Goal: Task Accomplishment & Management: Manage account settings

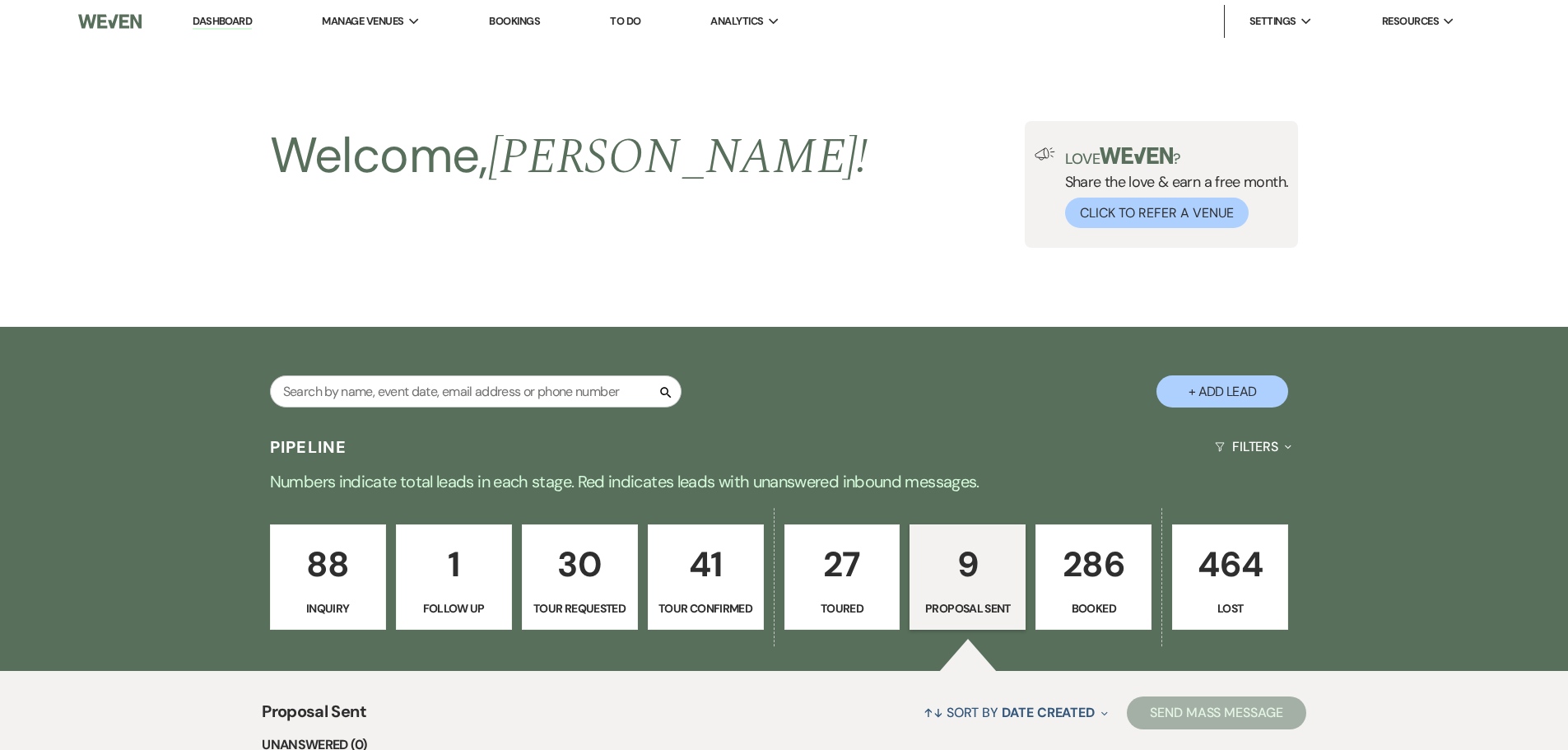
select select "6"
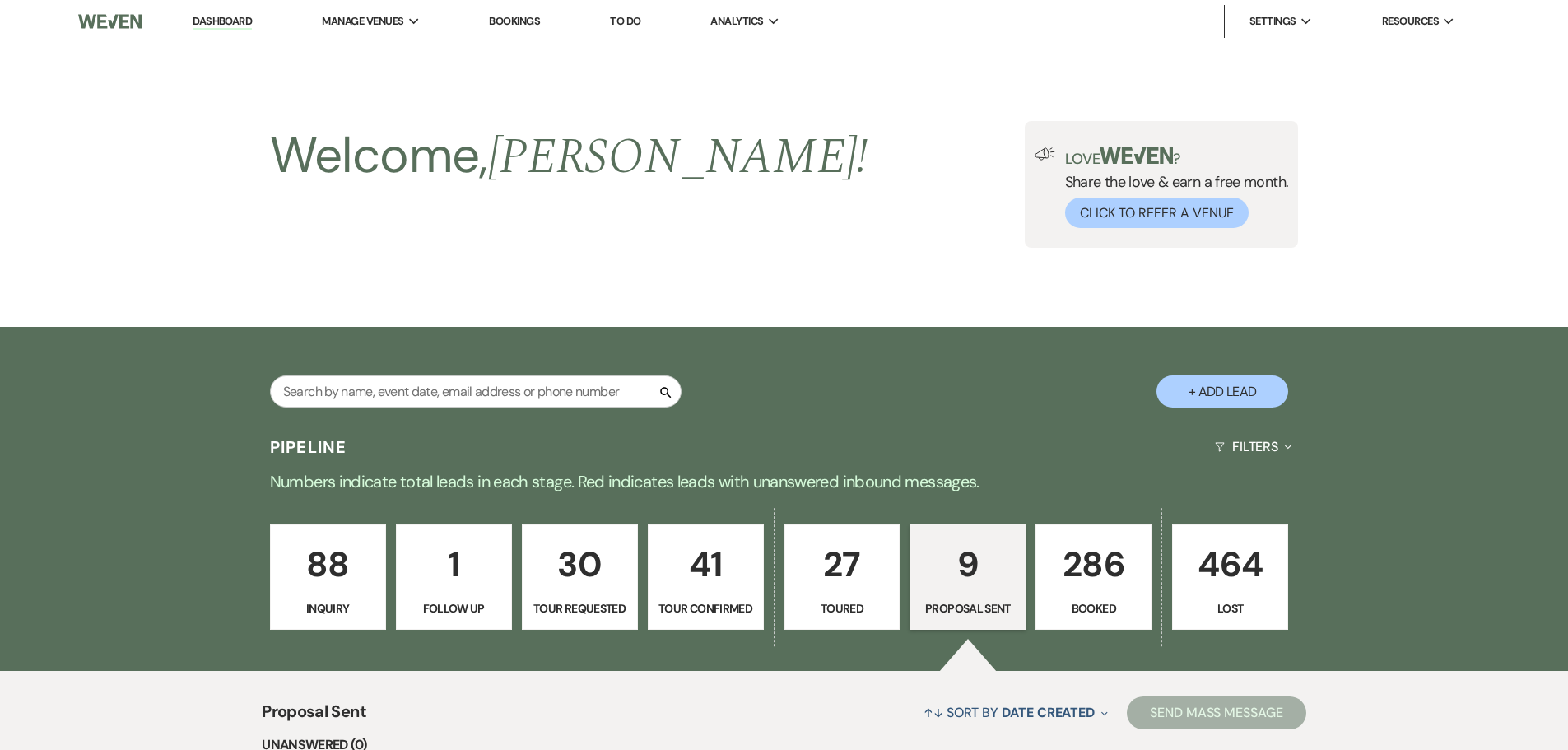
select select "6"
click at [429, 346] on div "Search + Add Lead" at bounding box center [784, 378] width 1186 height 87
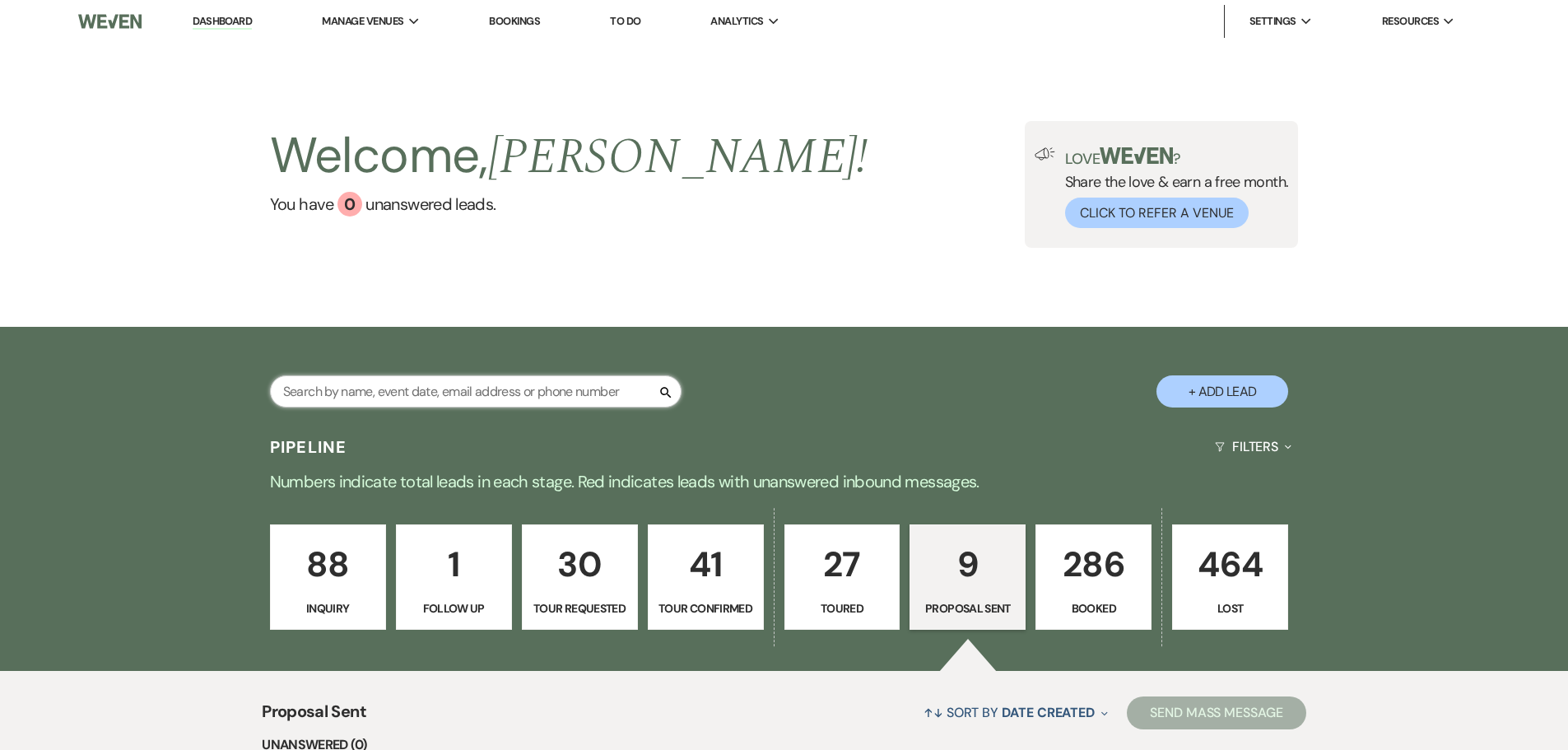
click at [409, 402] on input "text" at bounding box center [476, 391] width 412 height 32
type input "sha"
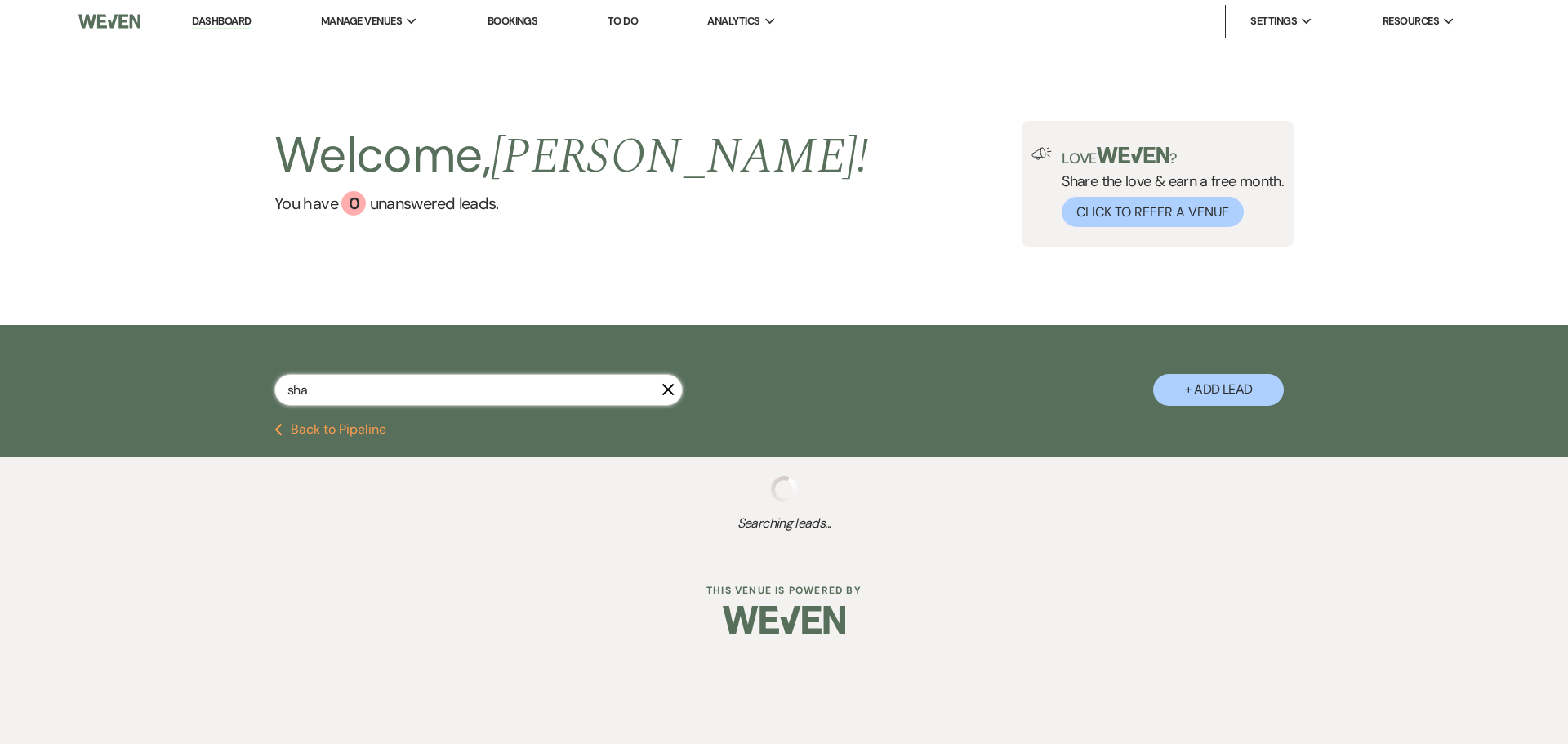
select select "4"
select select "6"
select select "4"
select select "6"
select select "5"
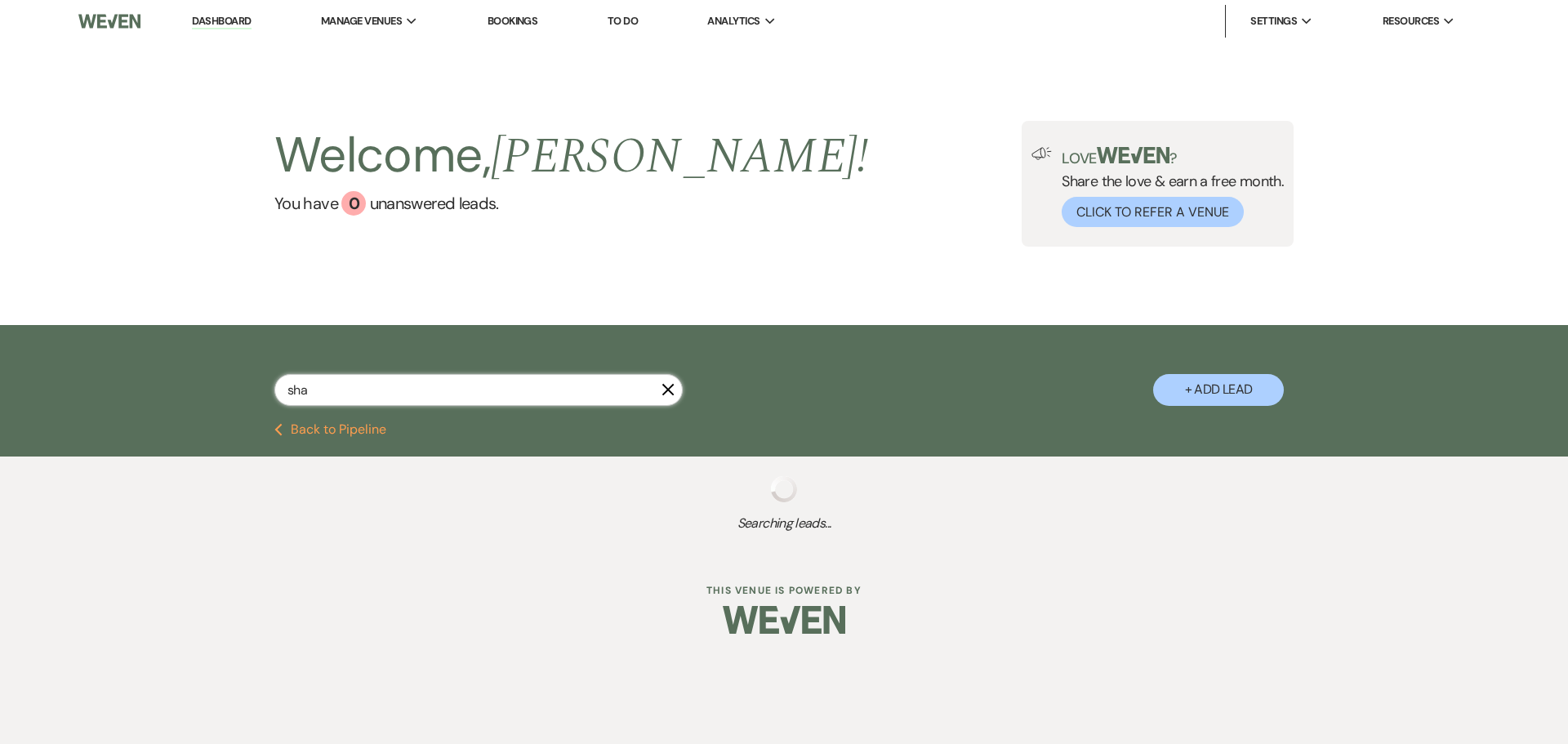
select select "5"
select select "8"
select select "5"
select select "8"
select select "5"
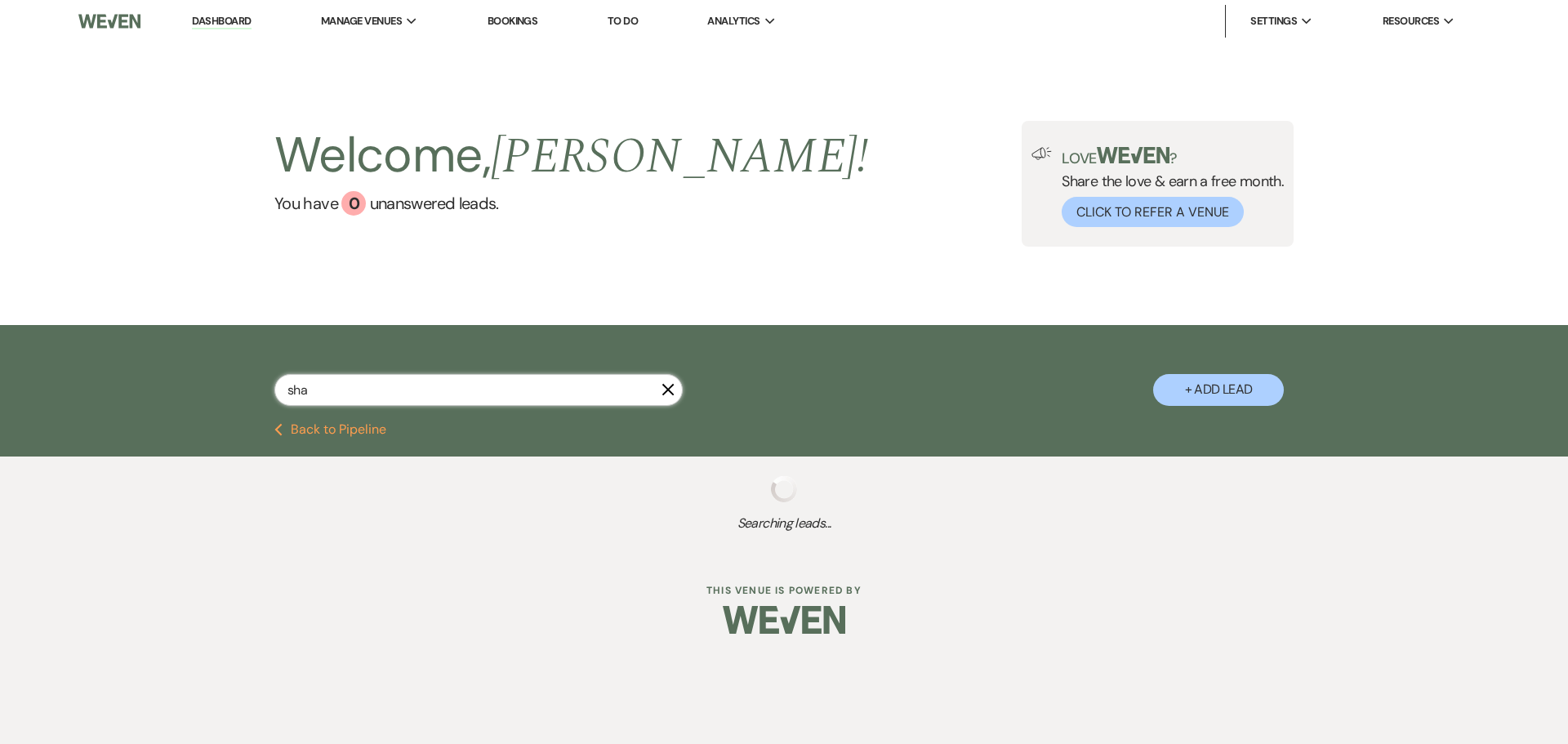
select select "2"
select select "8"
select select "5"
select select "2"
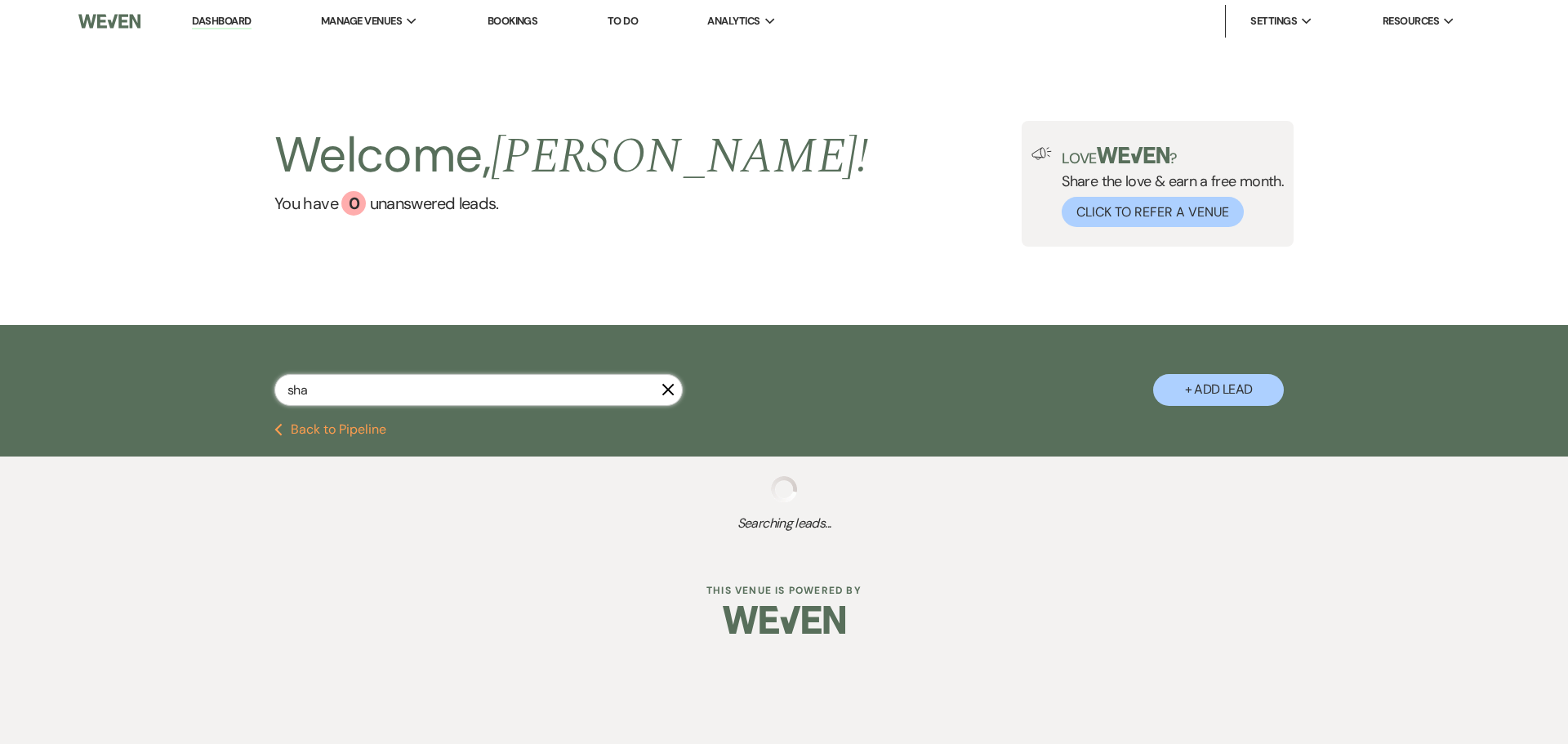
select select "2"
select select "8"
select select "5"
select select "8"
select select "5"
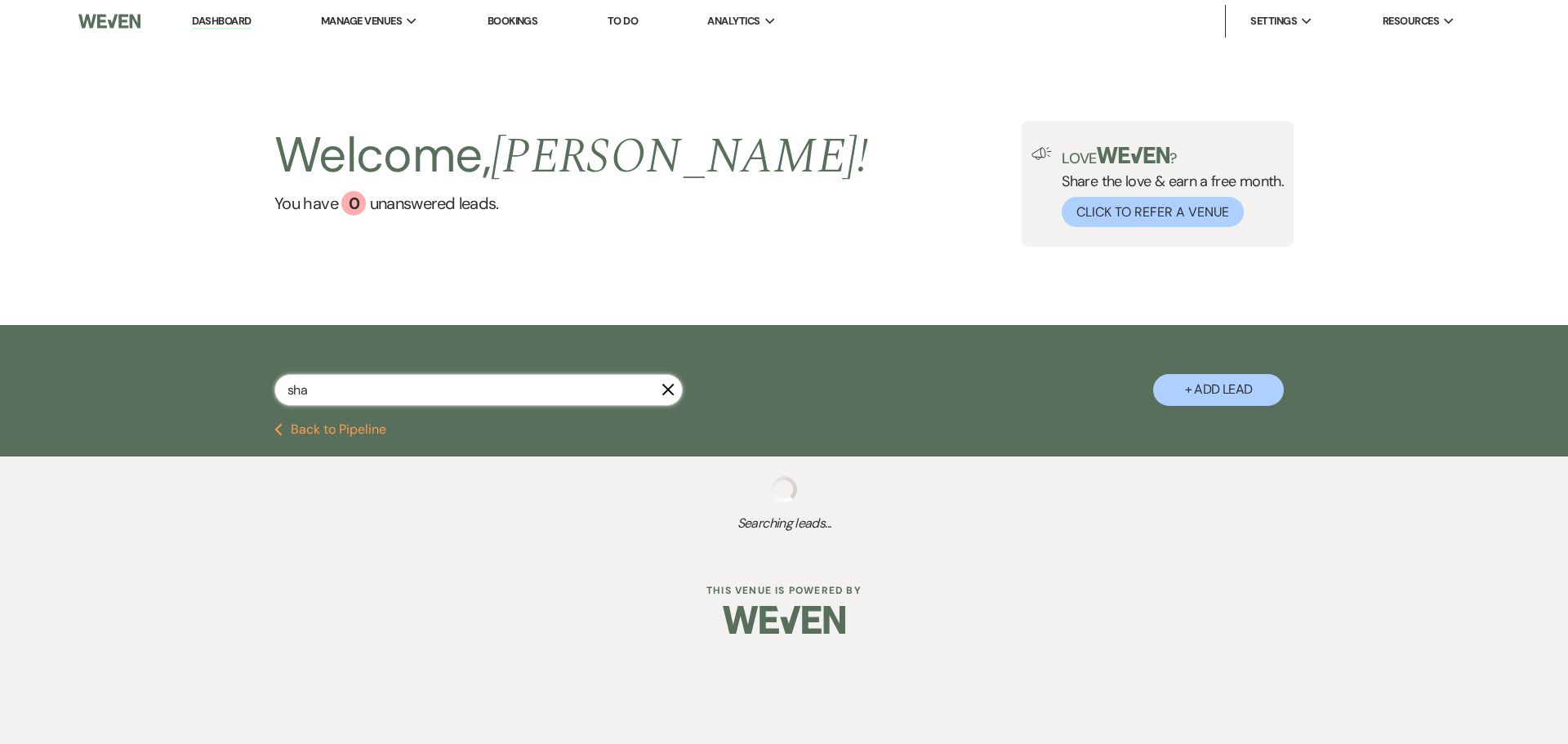
select select "8"
select select "5"
select select "4"
select select "8"
select select "5"
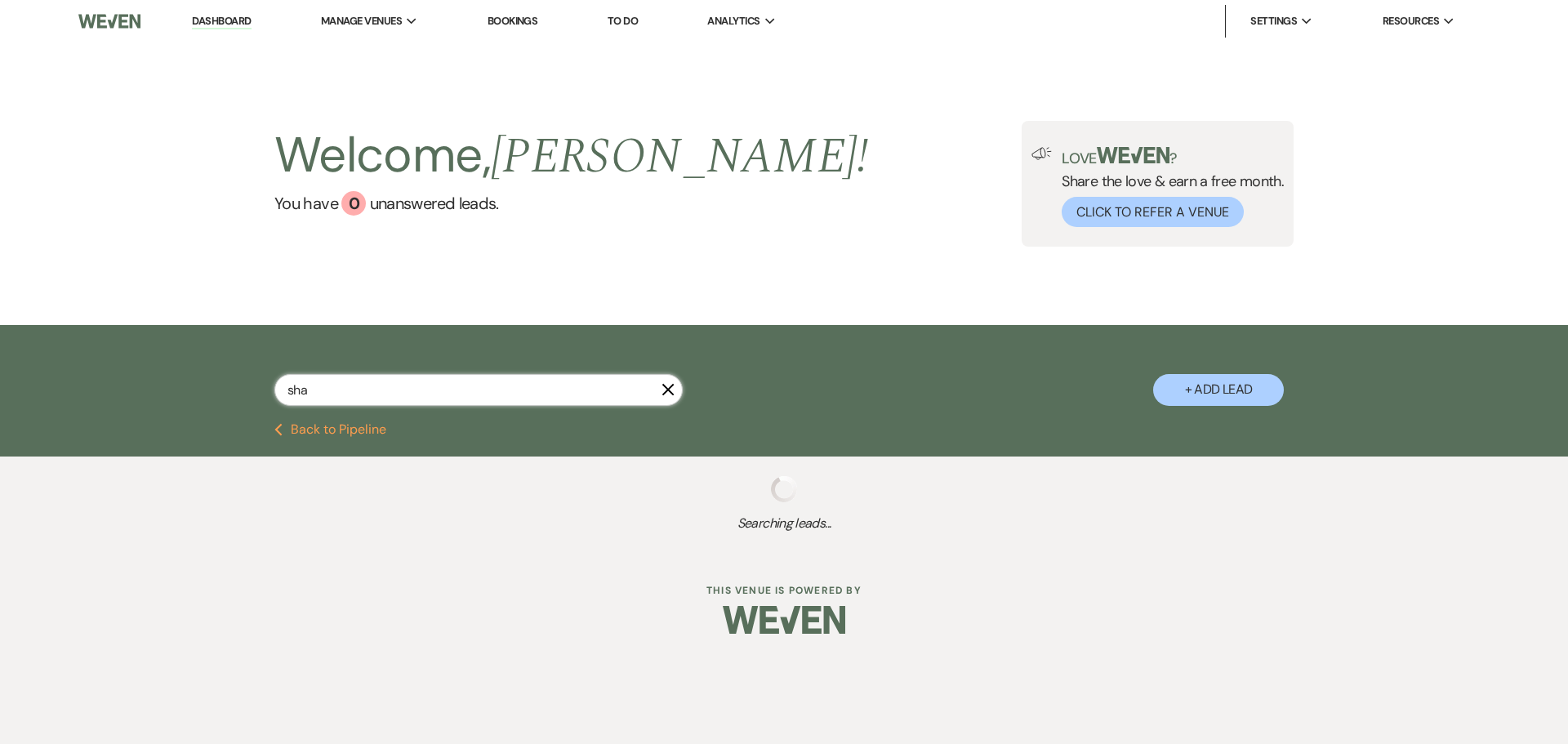
select select "2"
select select "4"
select select "8"
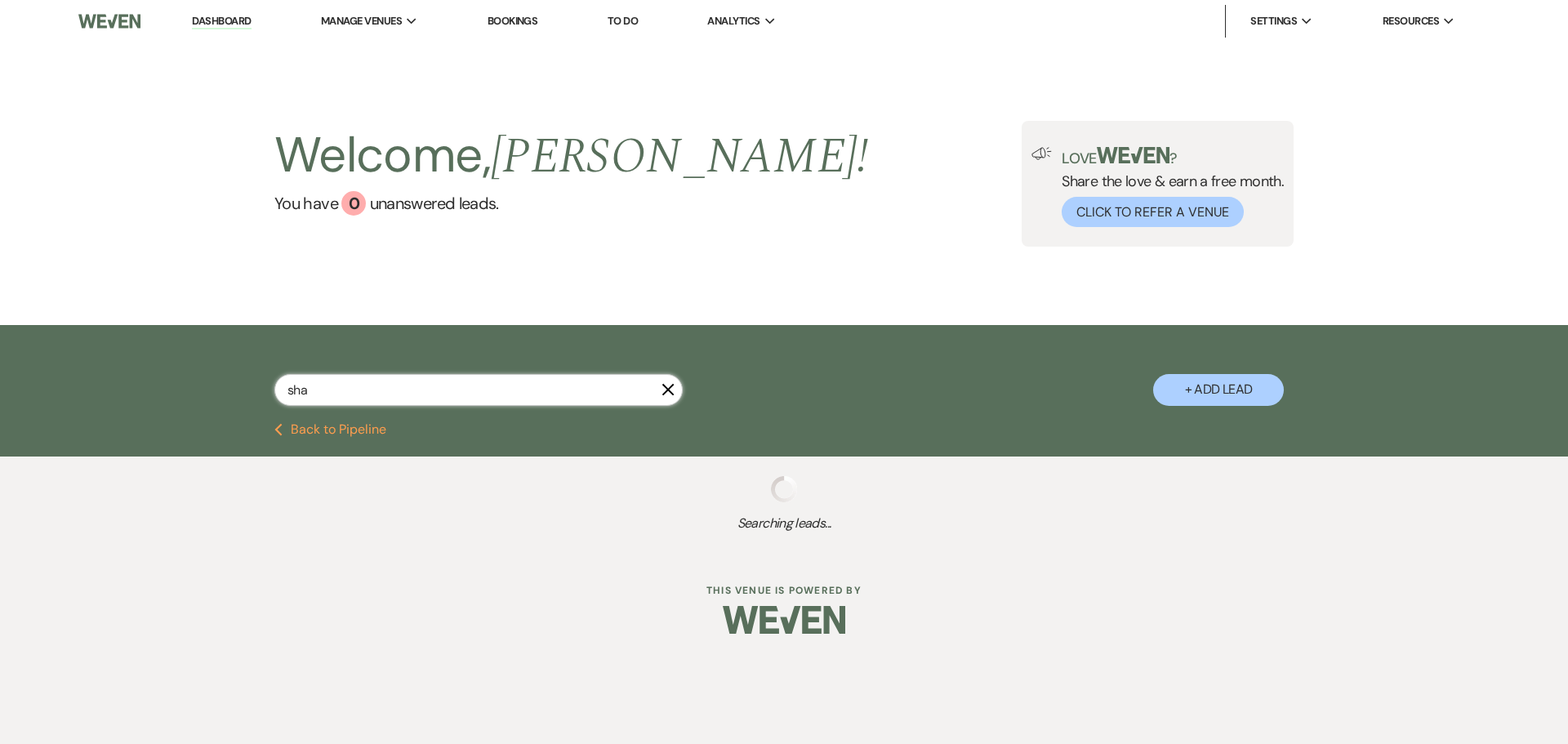
select select "4"
select select "8"
select select "5"
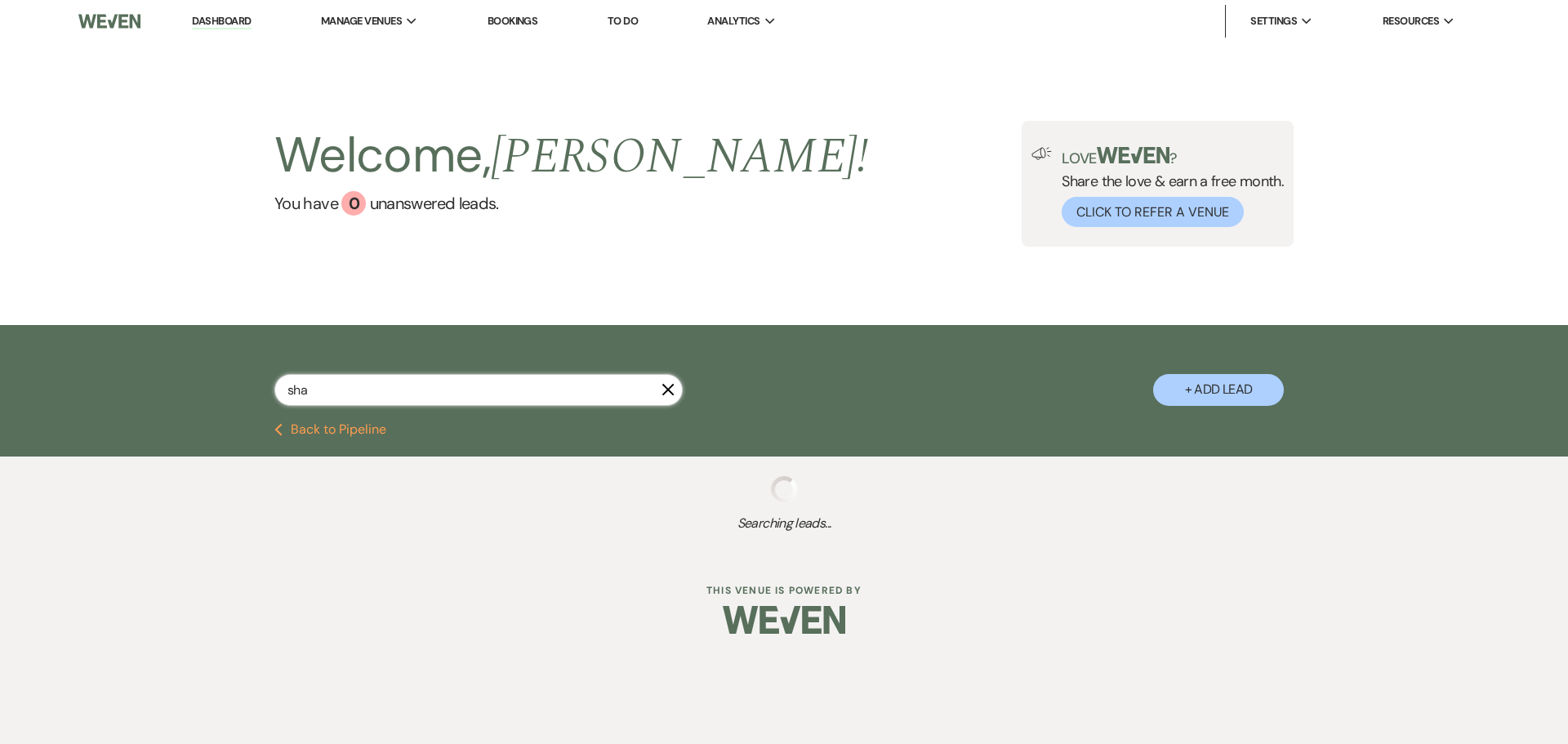
select select "8"
select select "5"
select select "8"
select select "5"
select select "8"
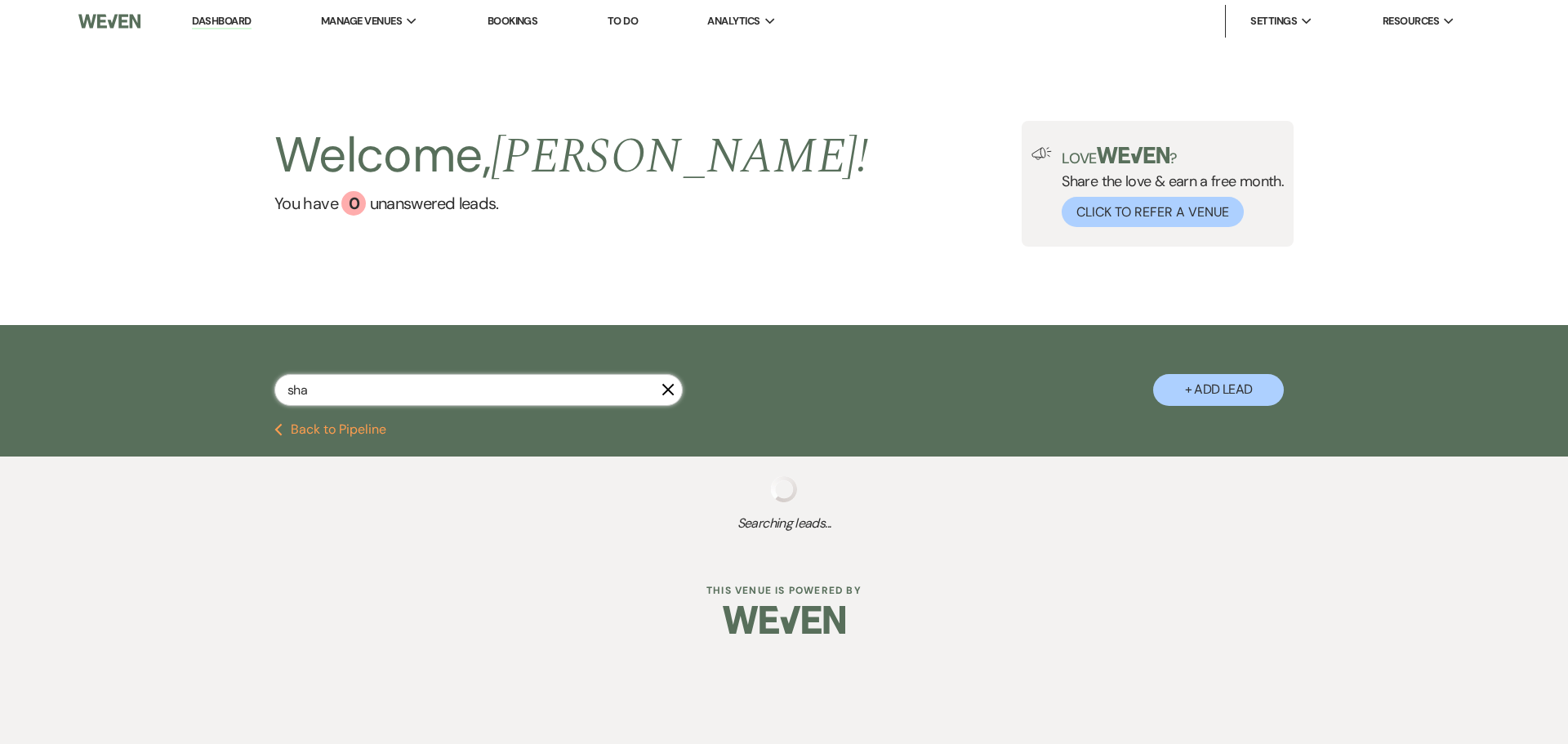
select select "5"
select select "8"
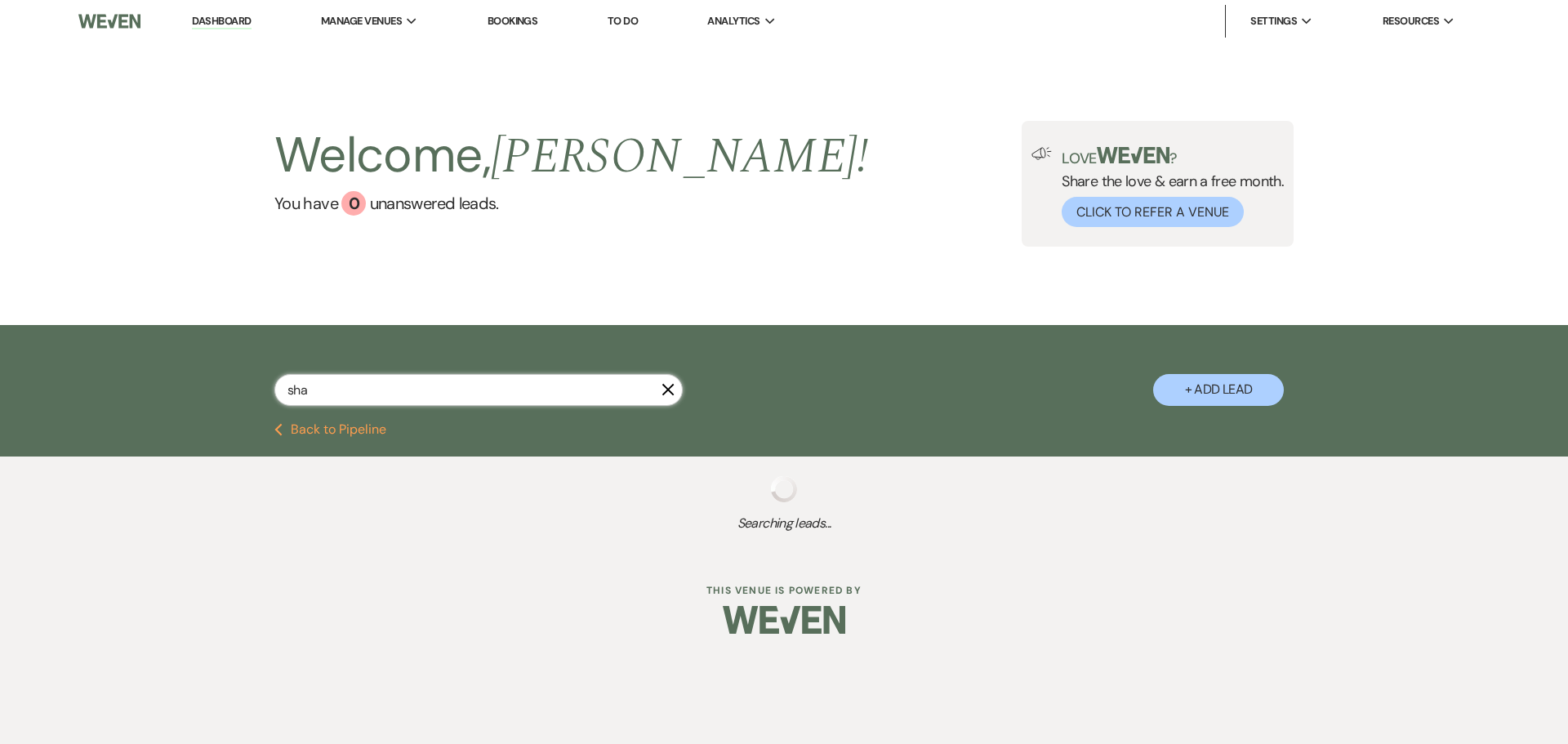
select select "8"
select select "5"
select select "8"
select select "5"
select select "8"
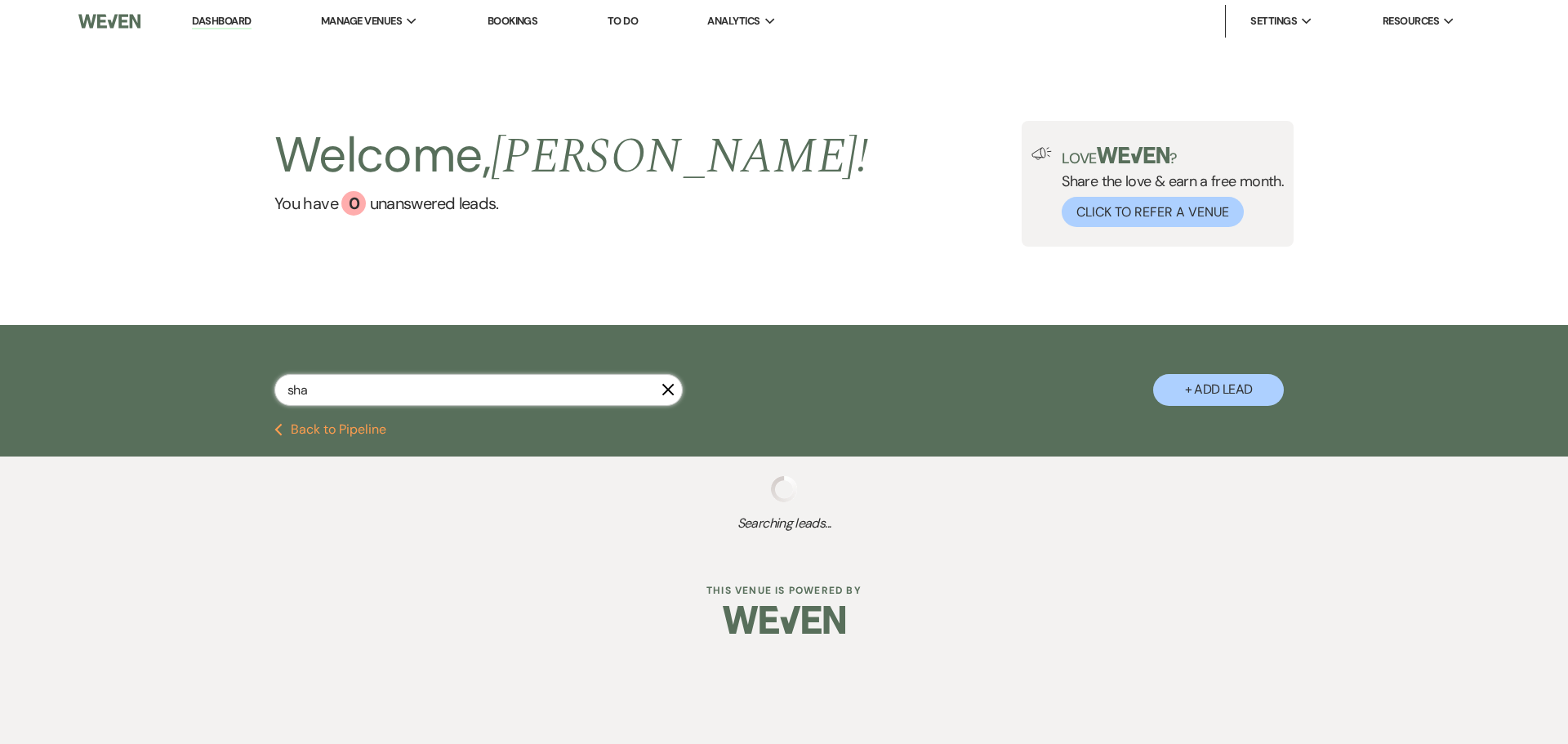
select select "5"
select select "8"
select select "10"
select select "8"
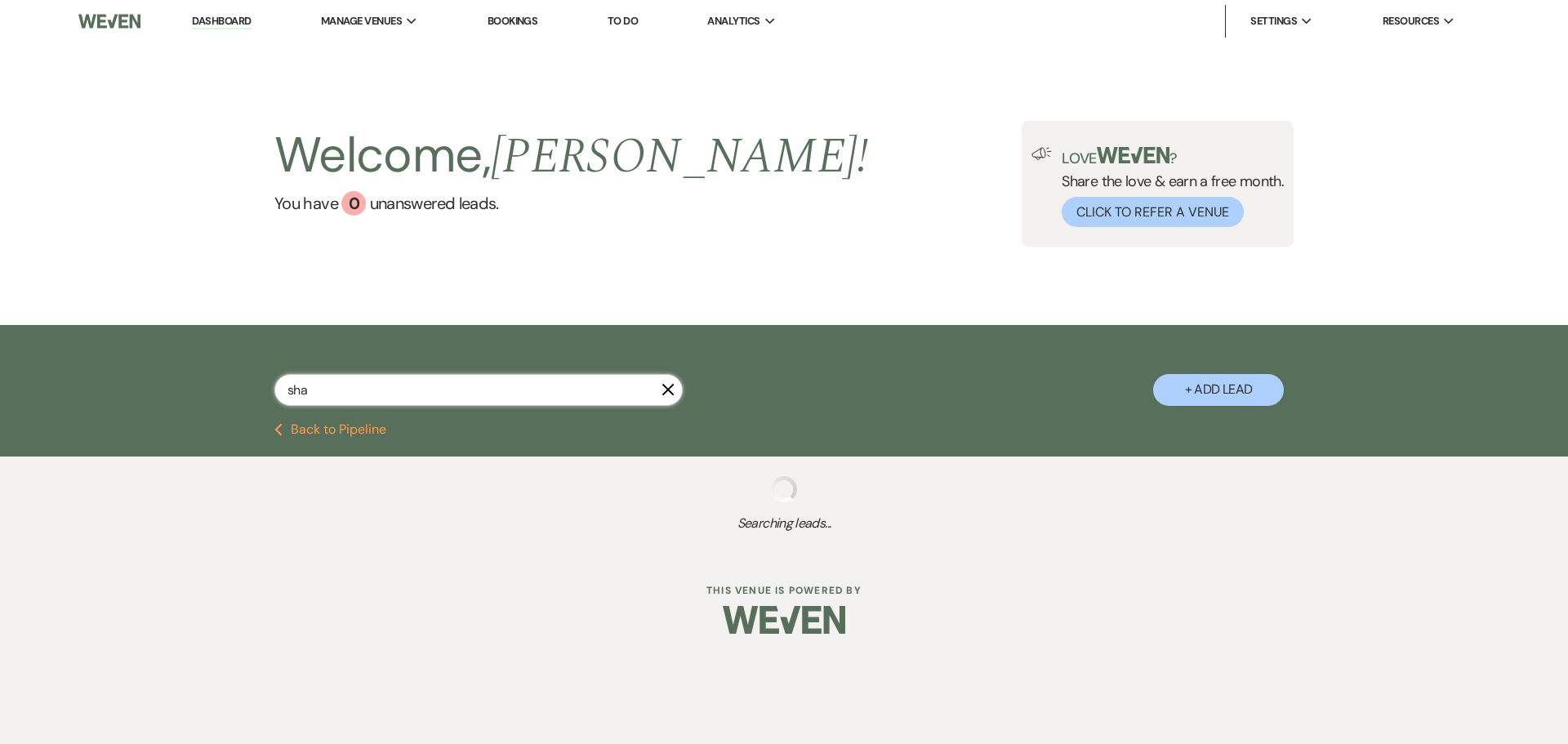
select select "8"
select select "5"
select select "8"
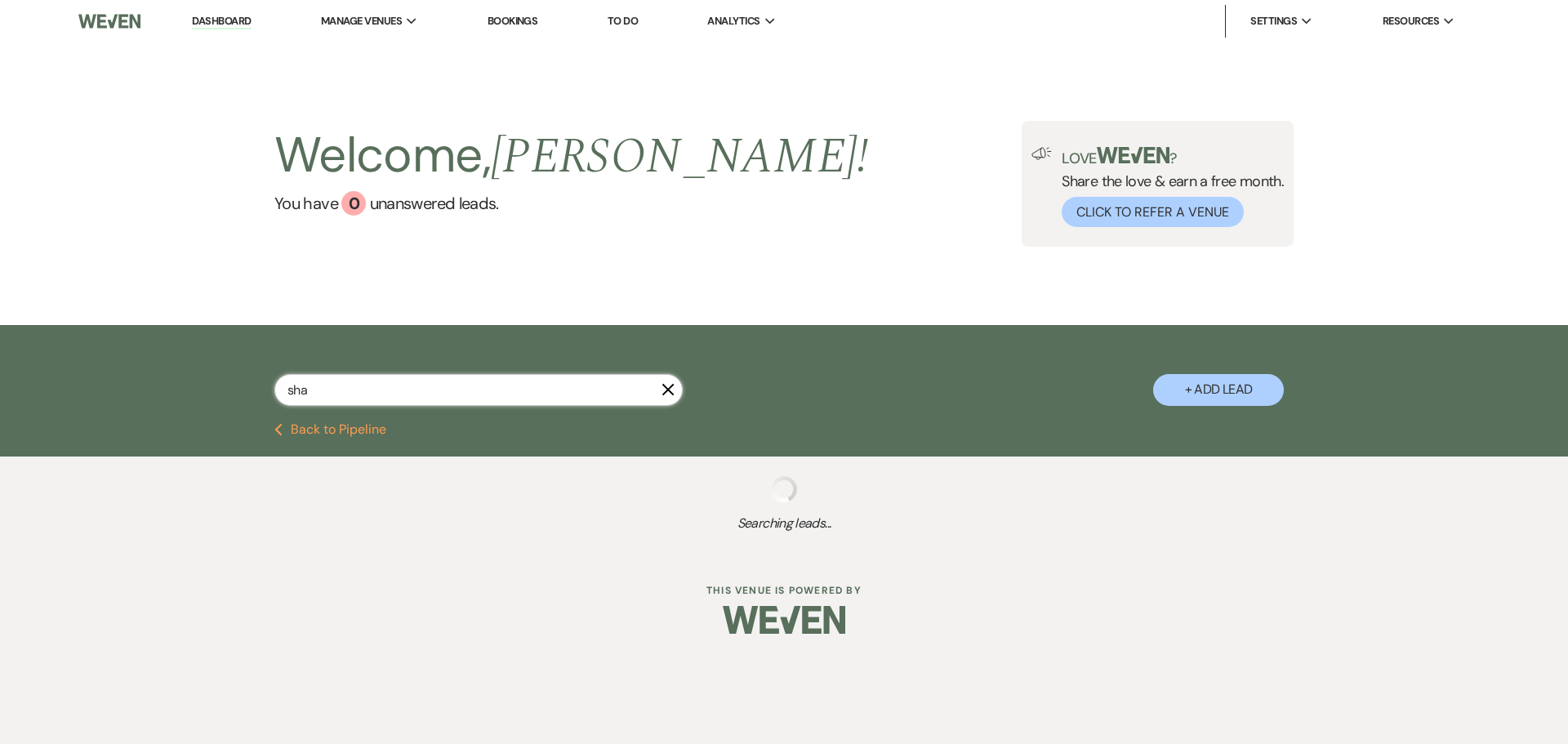
select select "5"
select select "8"
select select "5"
select select "8"
select select "5"
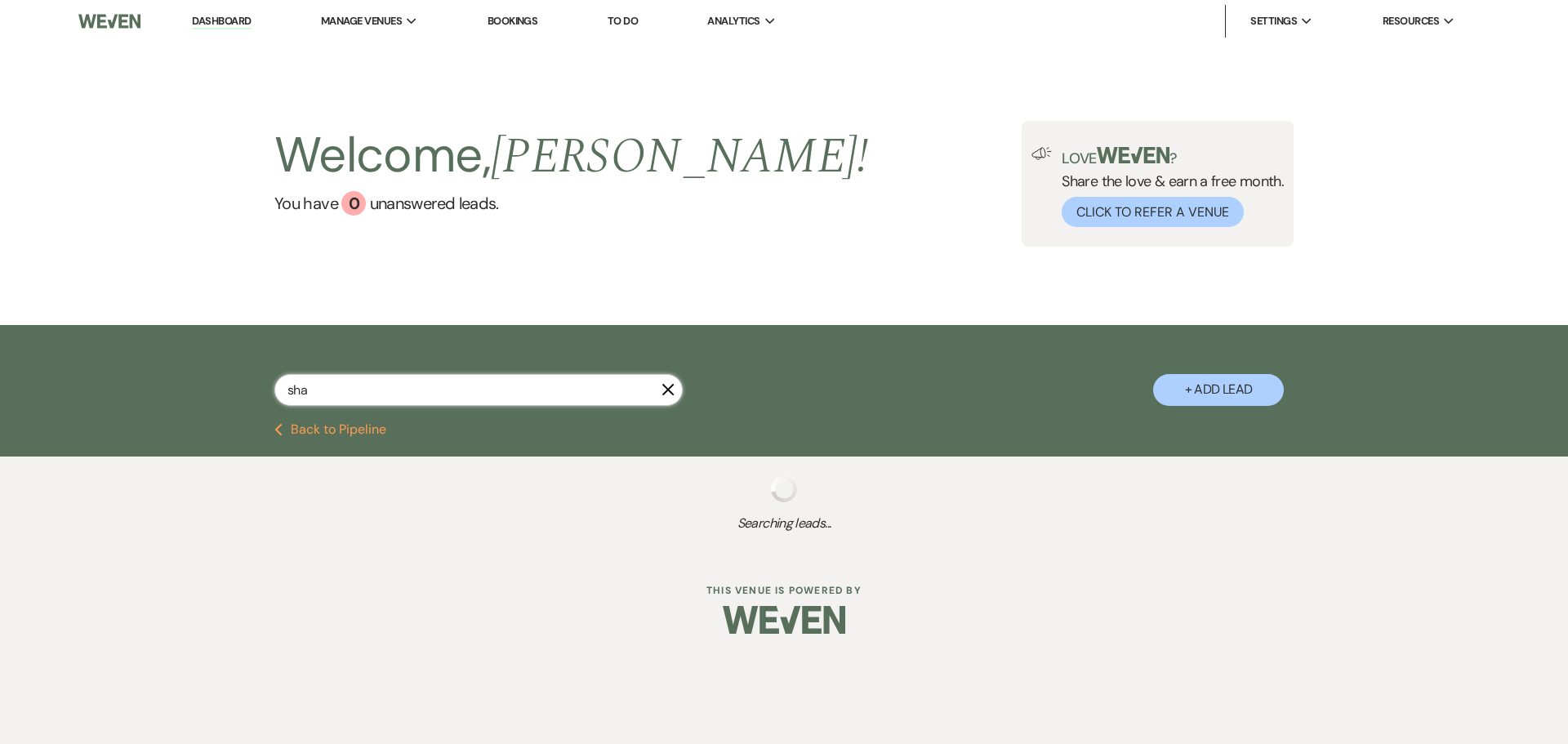
select select "8"
select select "5"
select select "8"
select select "6"
select select "8"
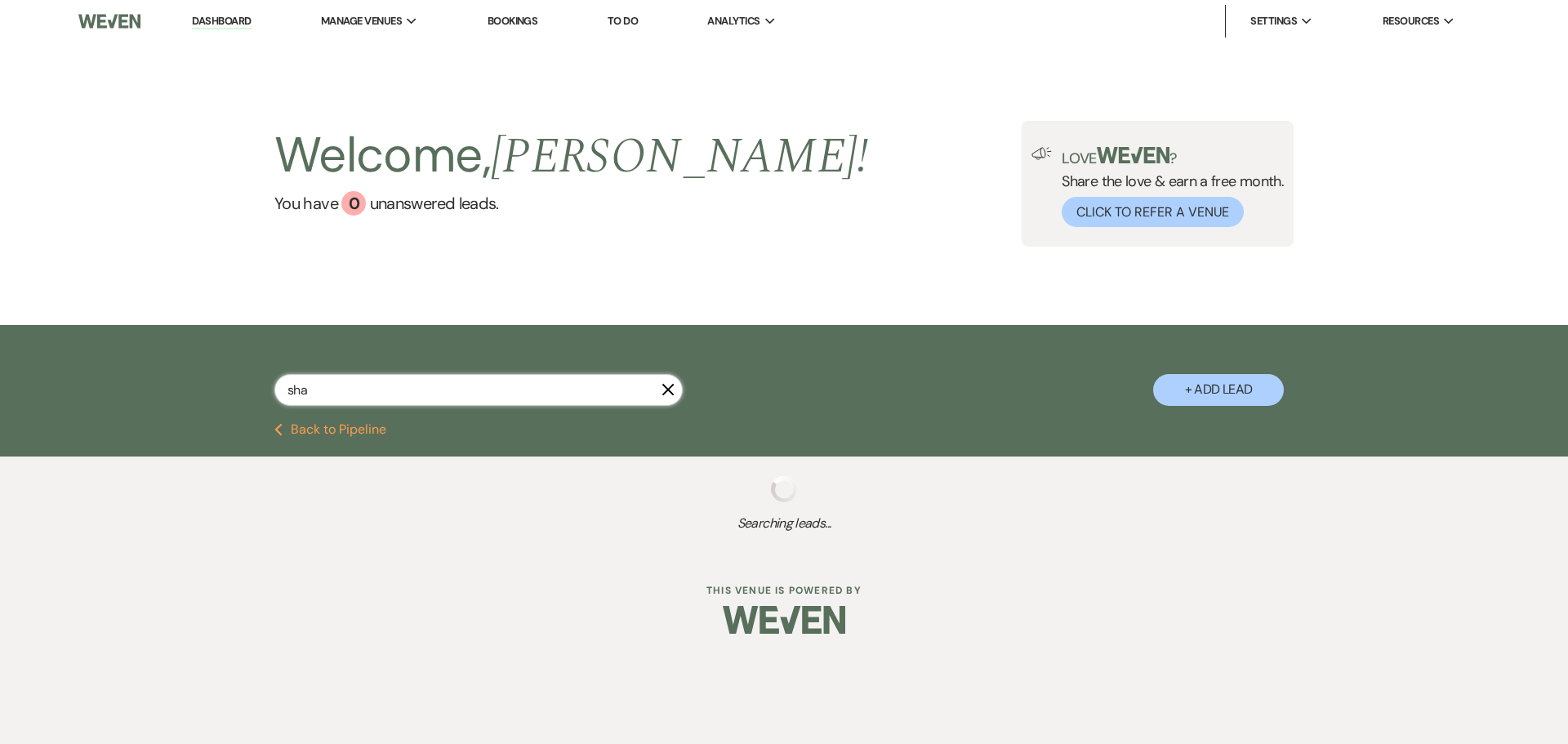
select select "8"
select select "5"
select select "8"
select select "5"
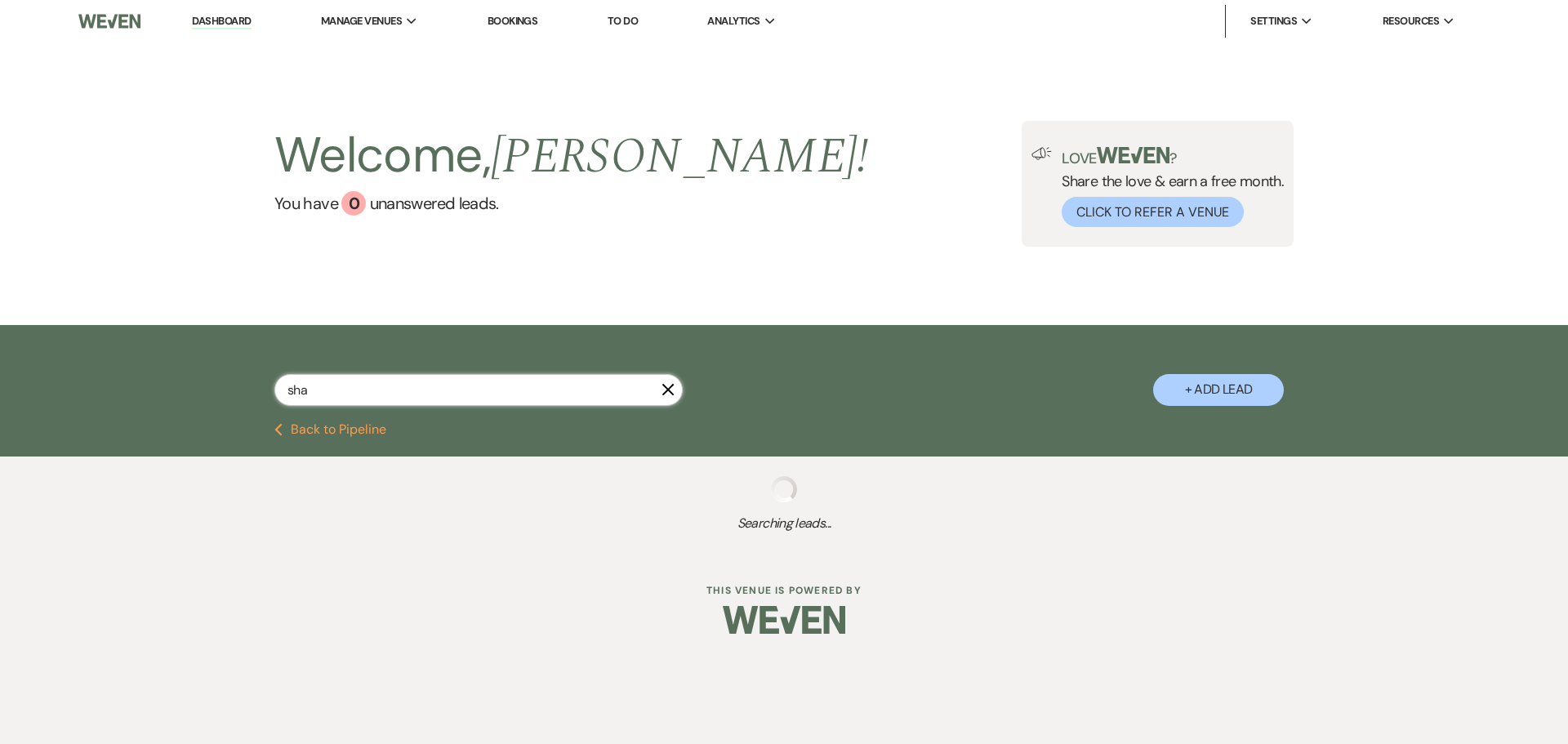
select select "8"
select select "11"
select select "8"
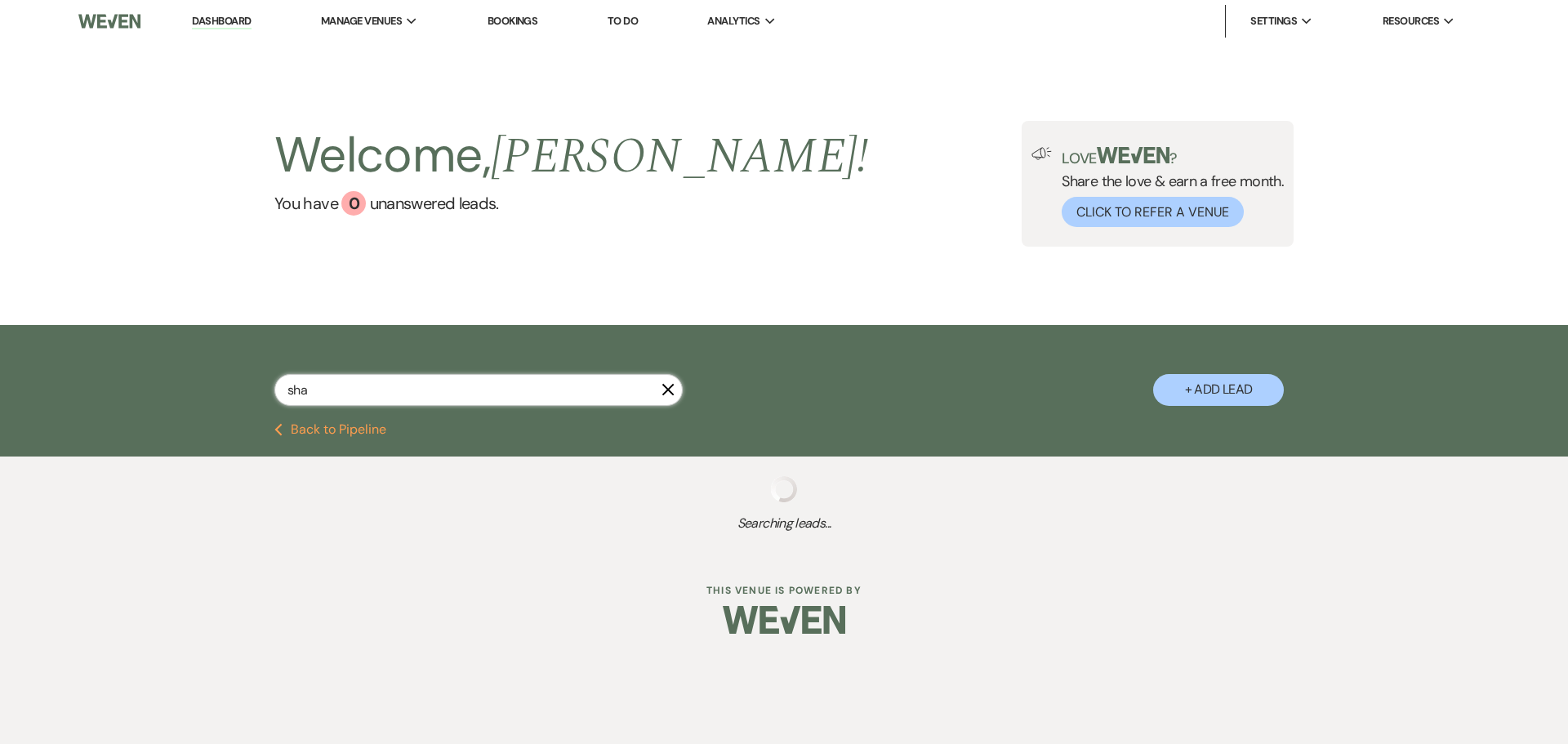
select select "5"
select select "8"
select select "5"
select select "8"
select select "5"
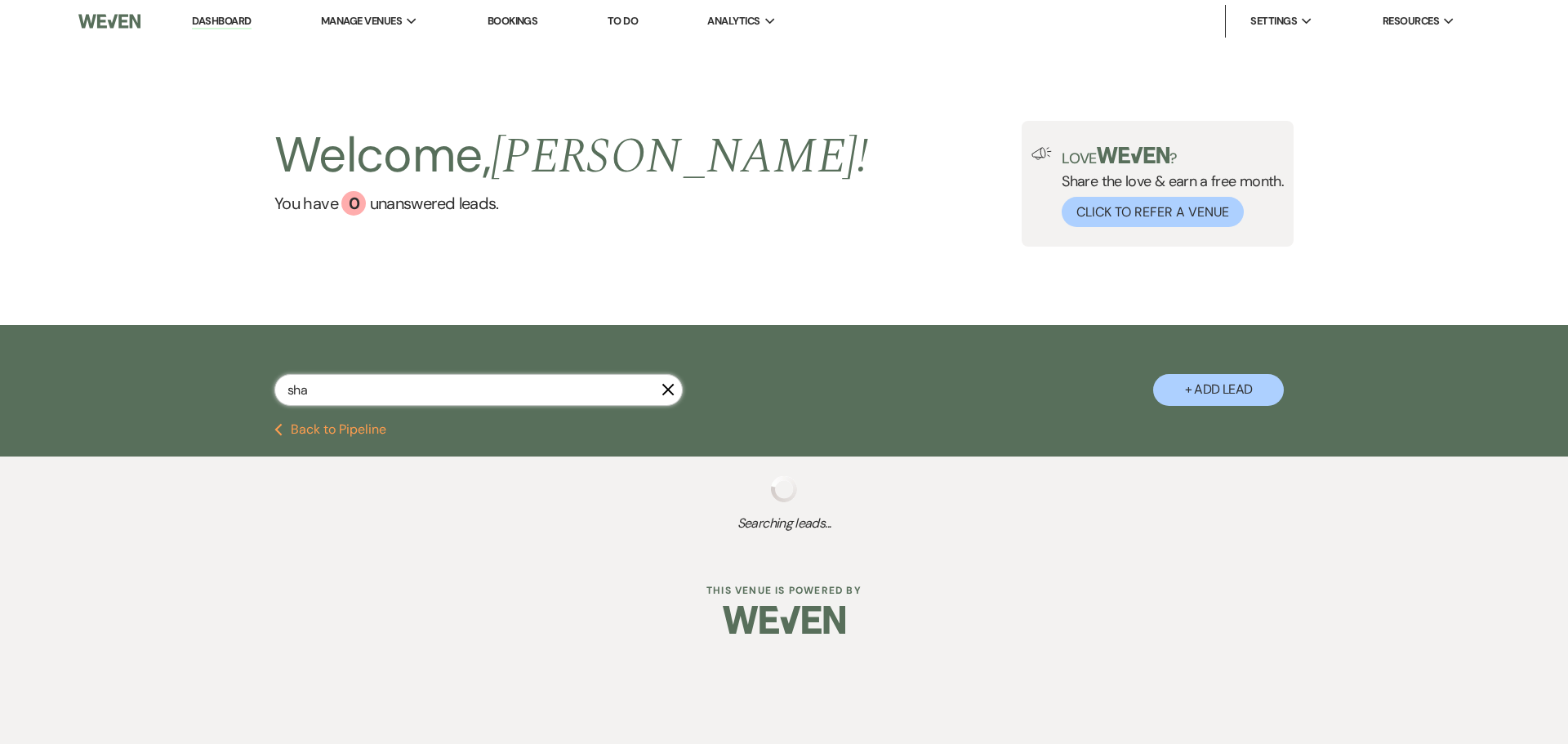
select select "8"
select select "5"
select select "8"
select select "5"
select select "8"
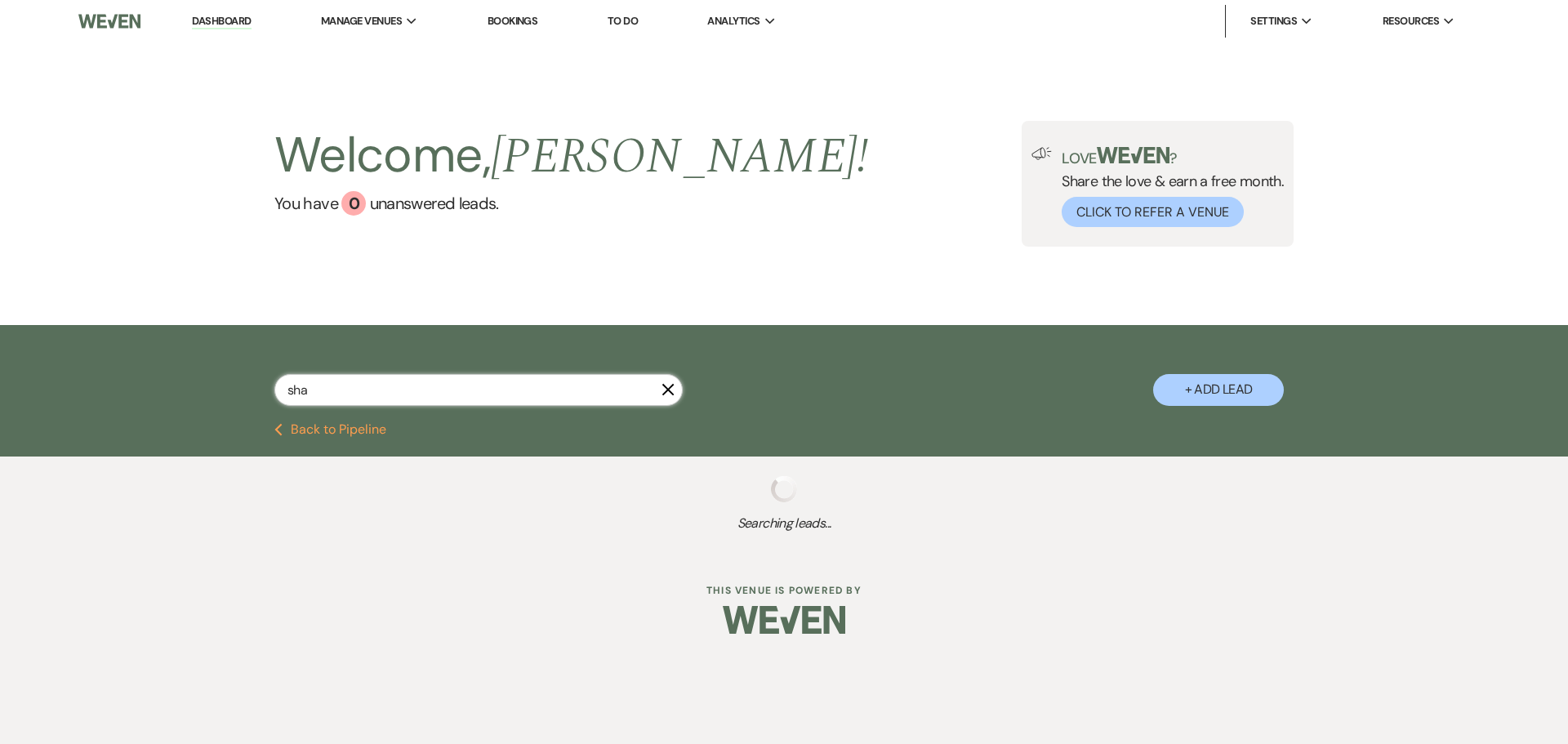
select select "5"
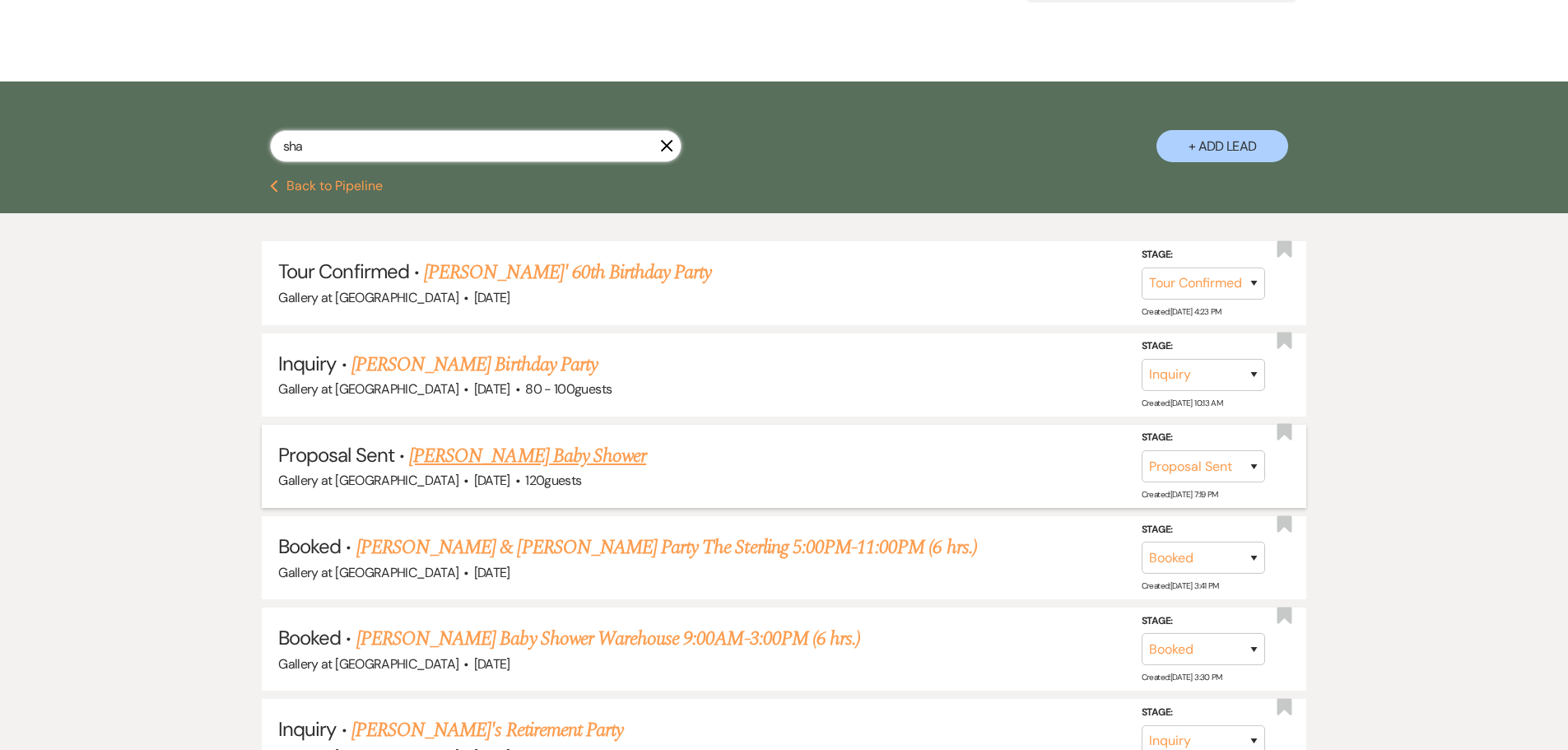
scroll to position [247, 0]
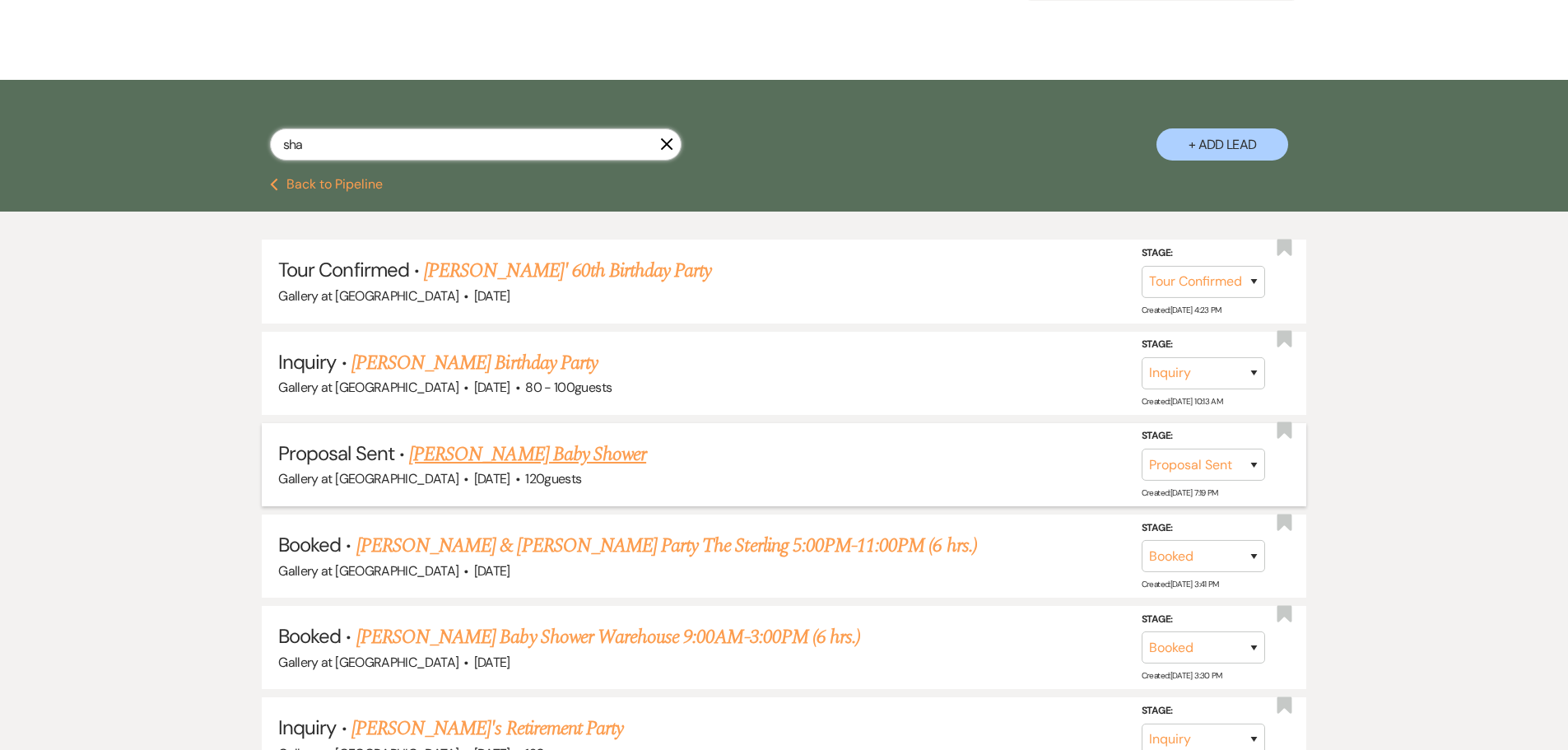
type input "sha"
click at [562, 461] on link "[PERSON_NAME] Baby Shower" at bounding box center [527, 454] width 237 height 30
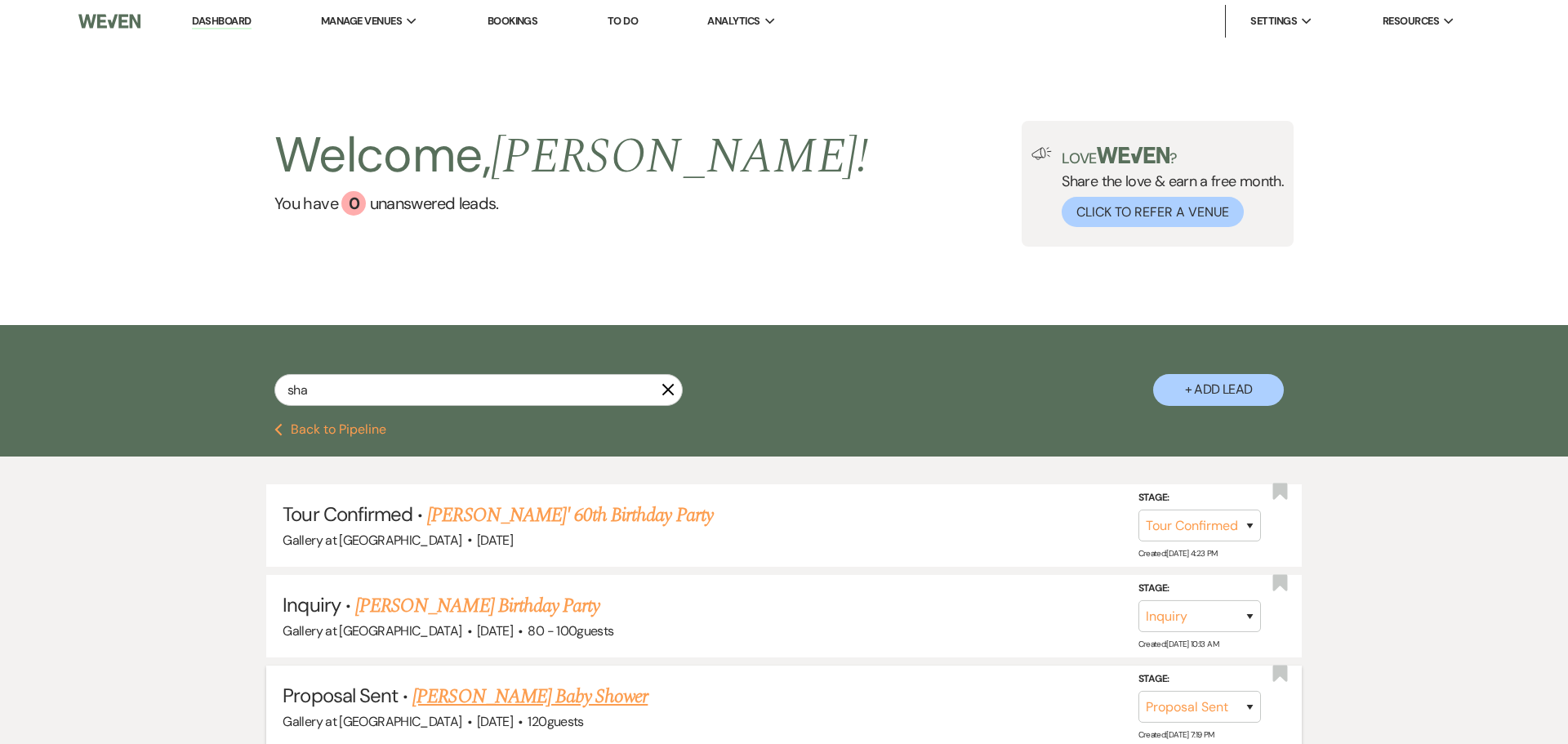
select select "6"
select select "5"
select select "3"
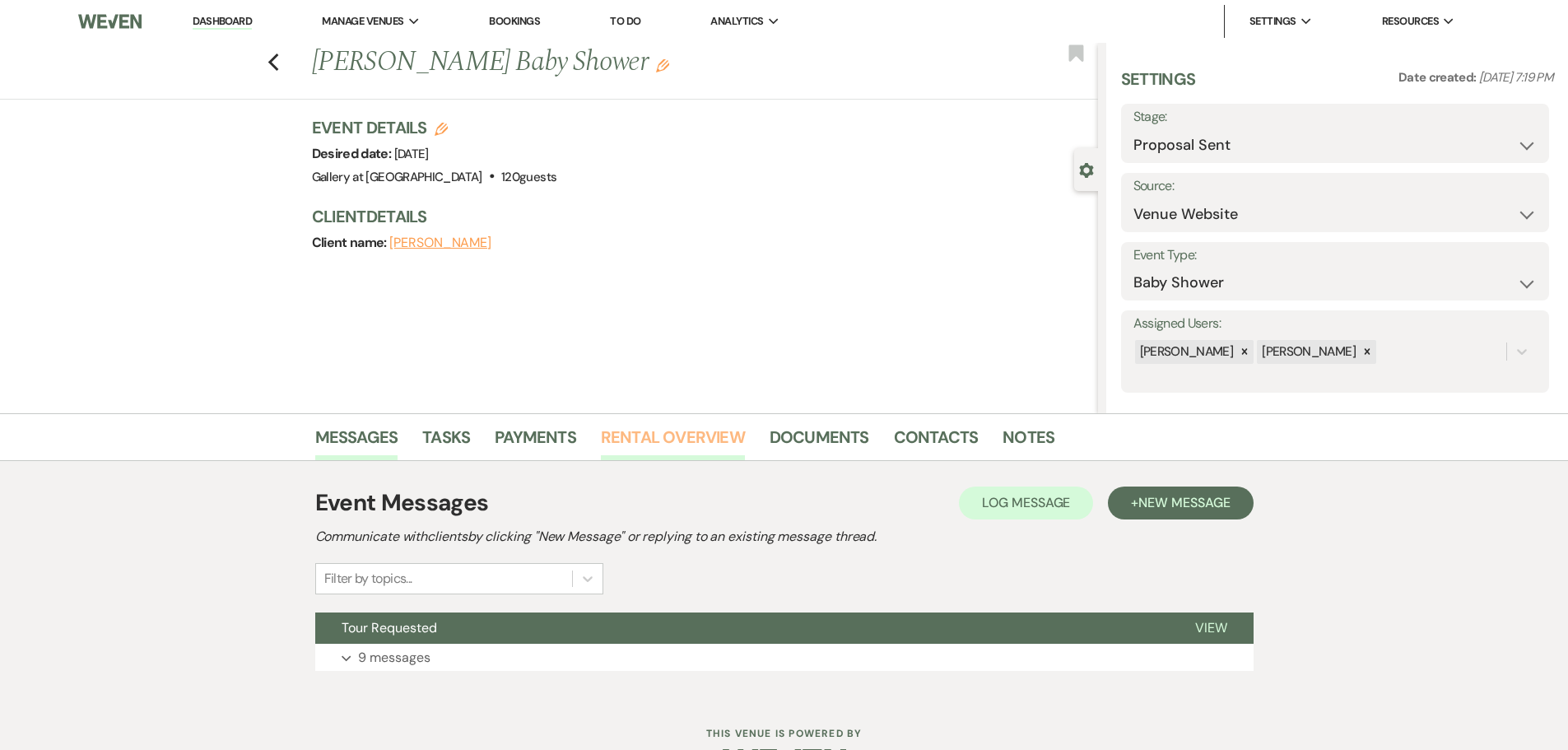
click at [682, 431] on link "Rental Overview" at bounding box center [673, 442] width 144 height 36
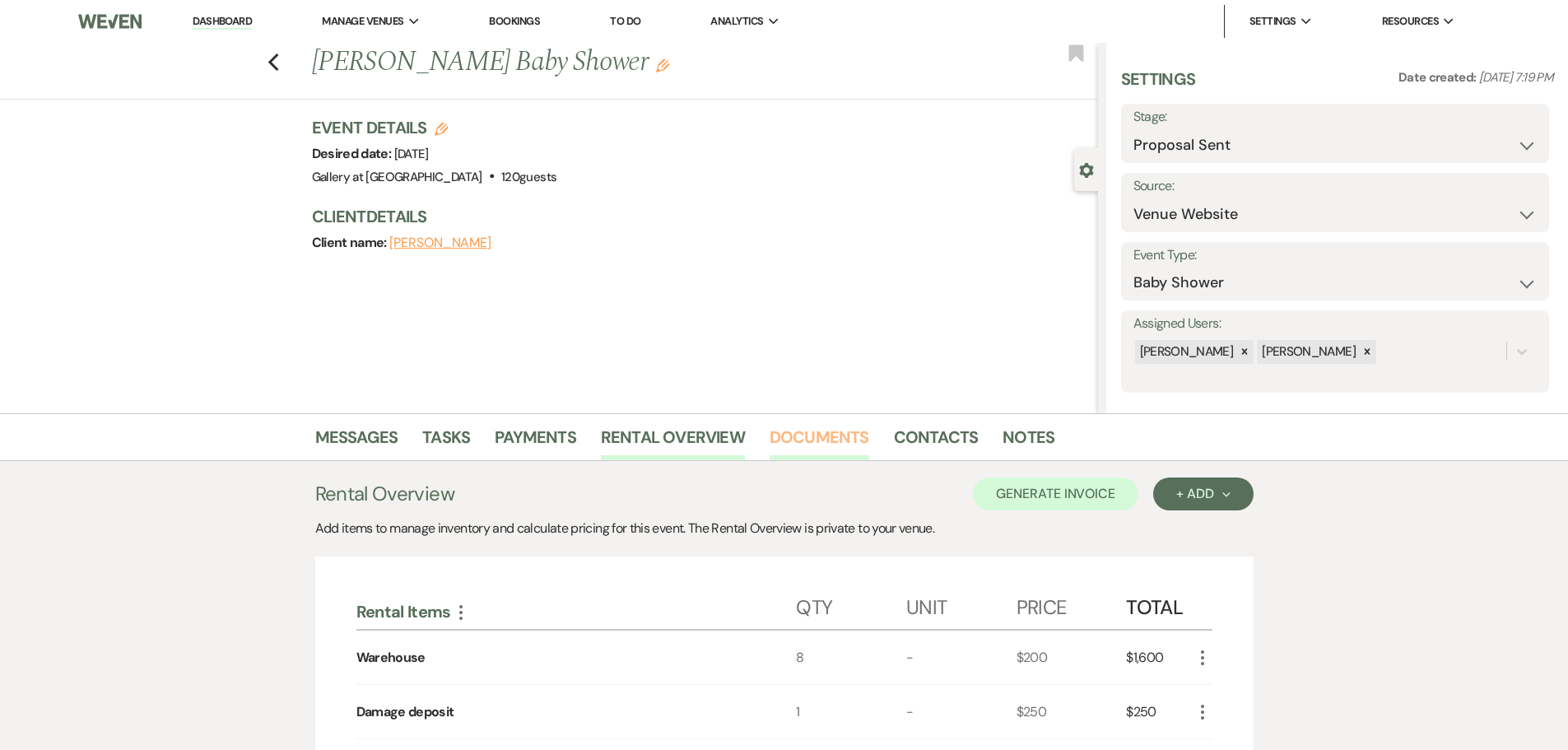
click at [808, 440] on link "Documents" at bounding box center [820, 442] width 99 height 36
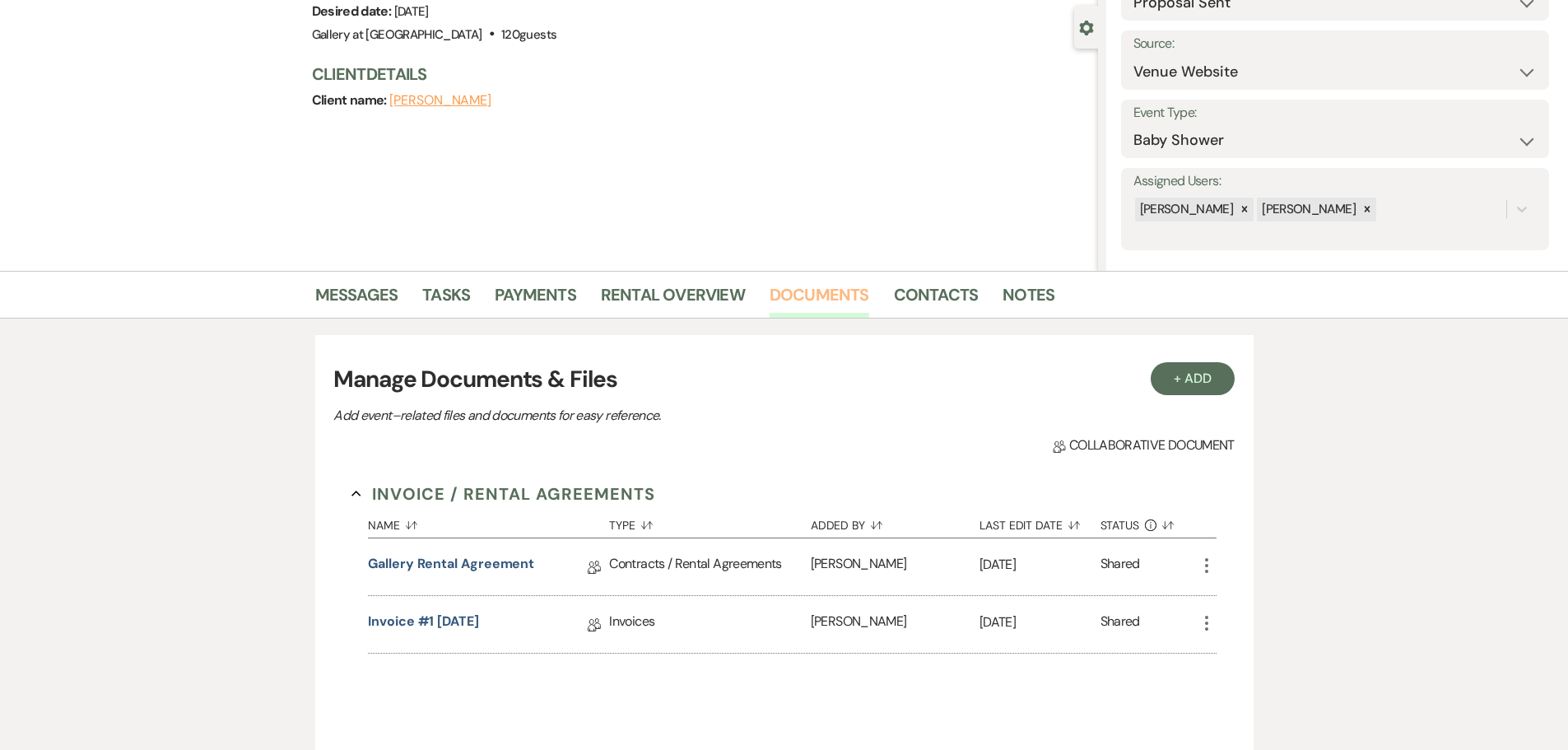
scroll to position [329, 0]
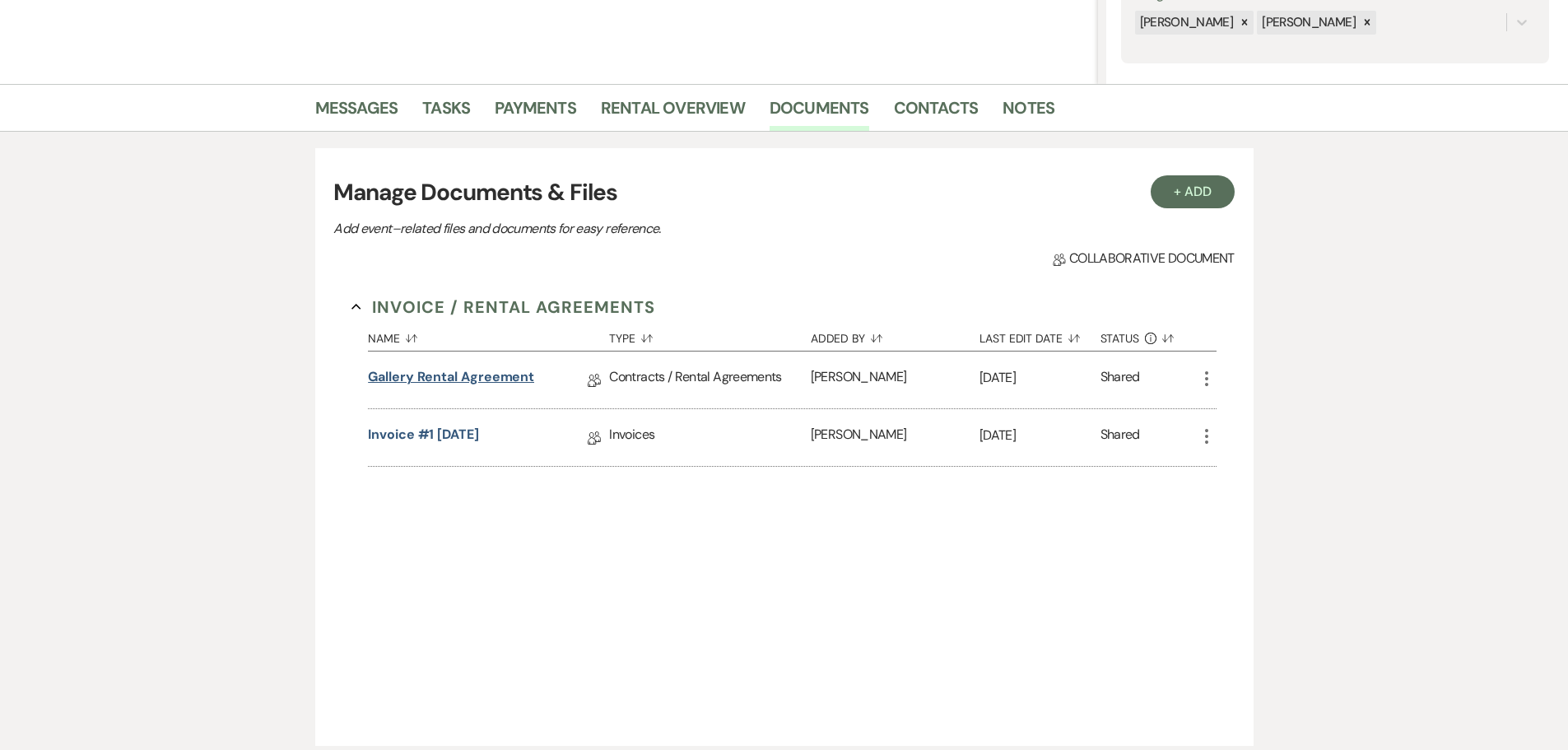
click at [457, 386] on link "Gallery Rental Agreement" at bounding box center [451, 380] width 166 height 26
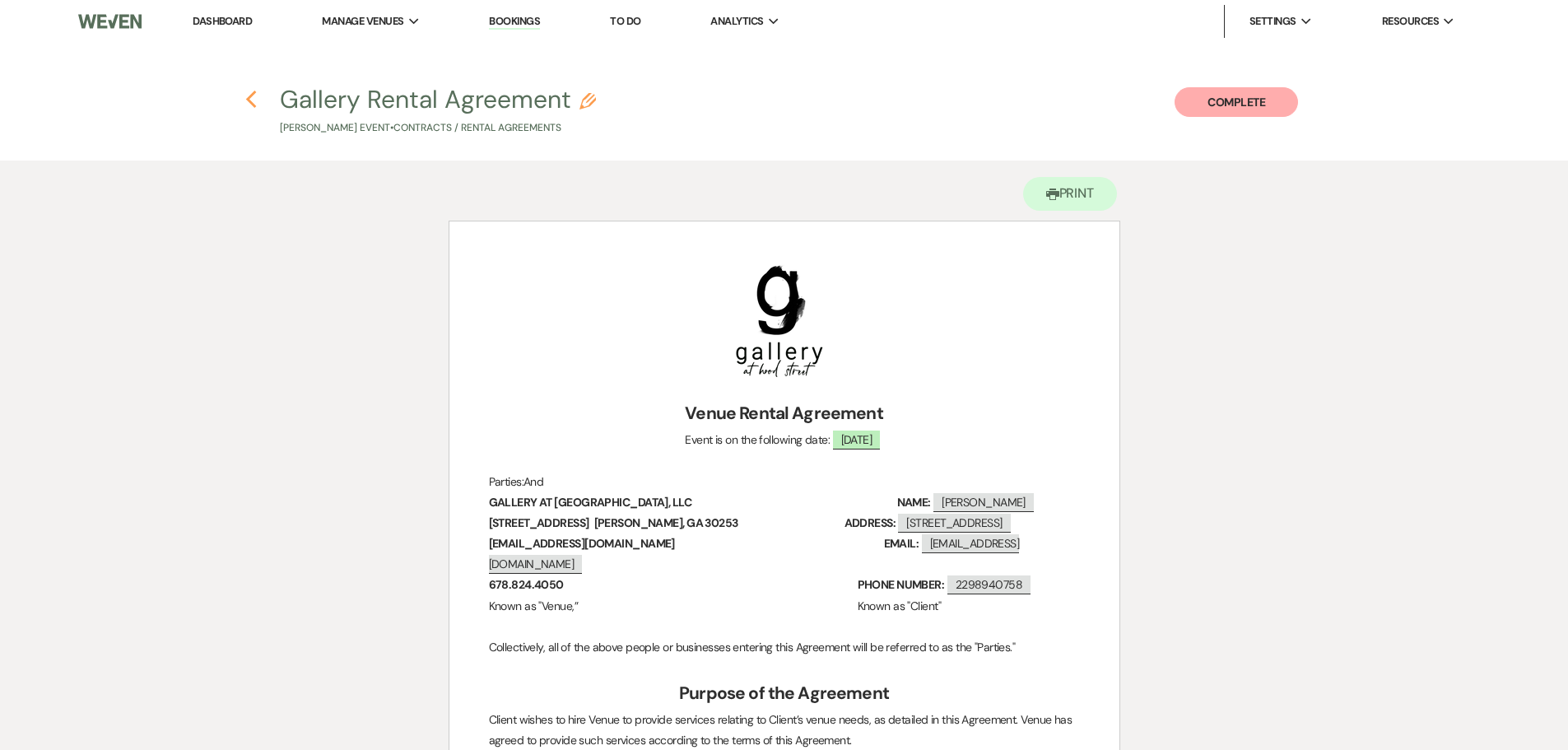
click at [248, 100] on use "button" at bounding box center [251, 99] width 10 height 18
select select "6"
select select "5"
select select "3"
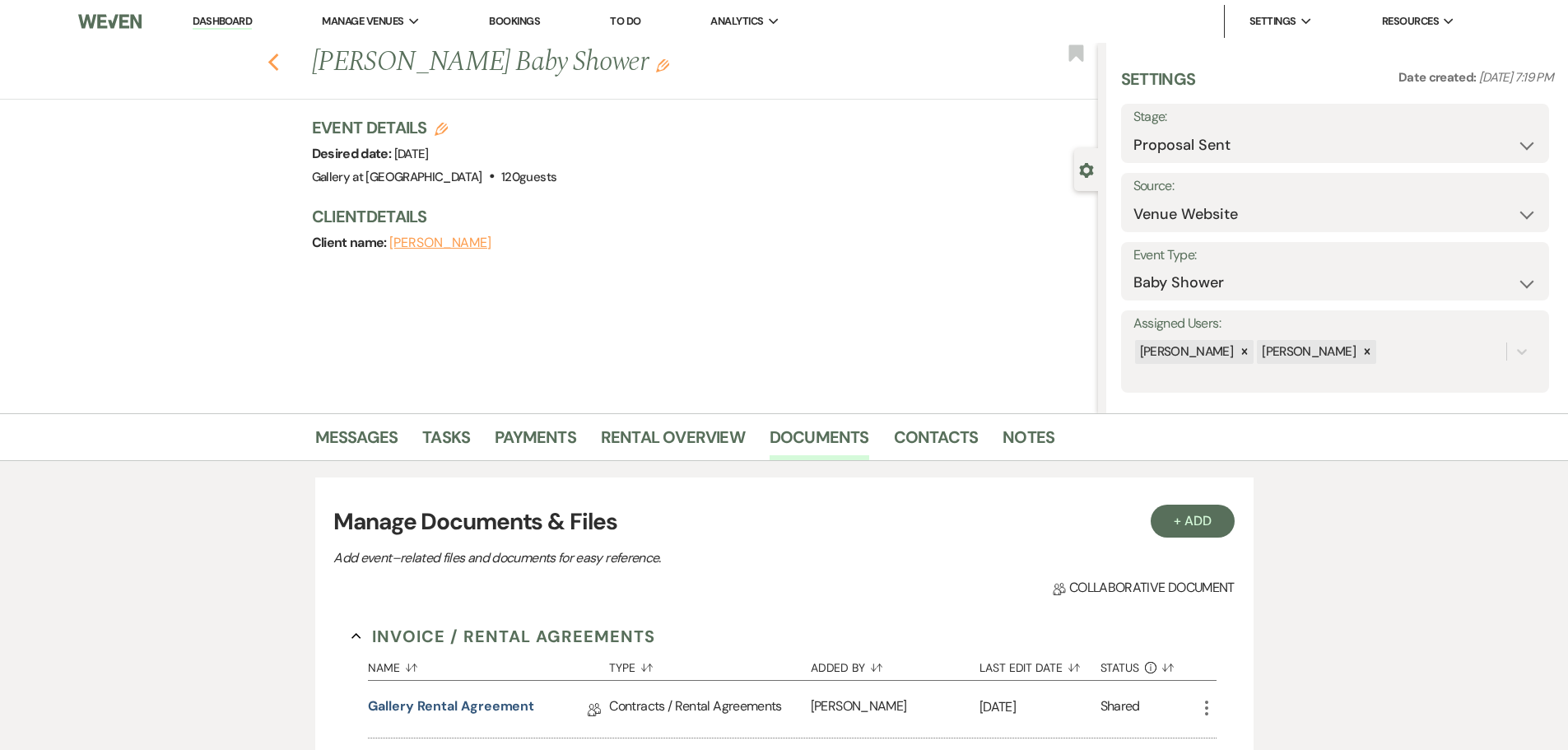
click at [279, 61] on use "button" at bounding box center [273, 62] width 10 height 18
select select "4"
select select "6"
select select "4"
select select "6"
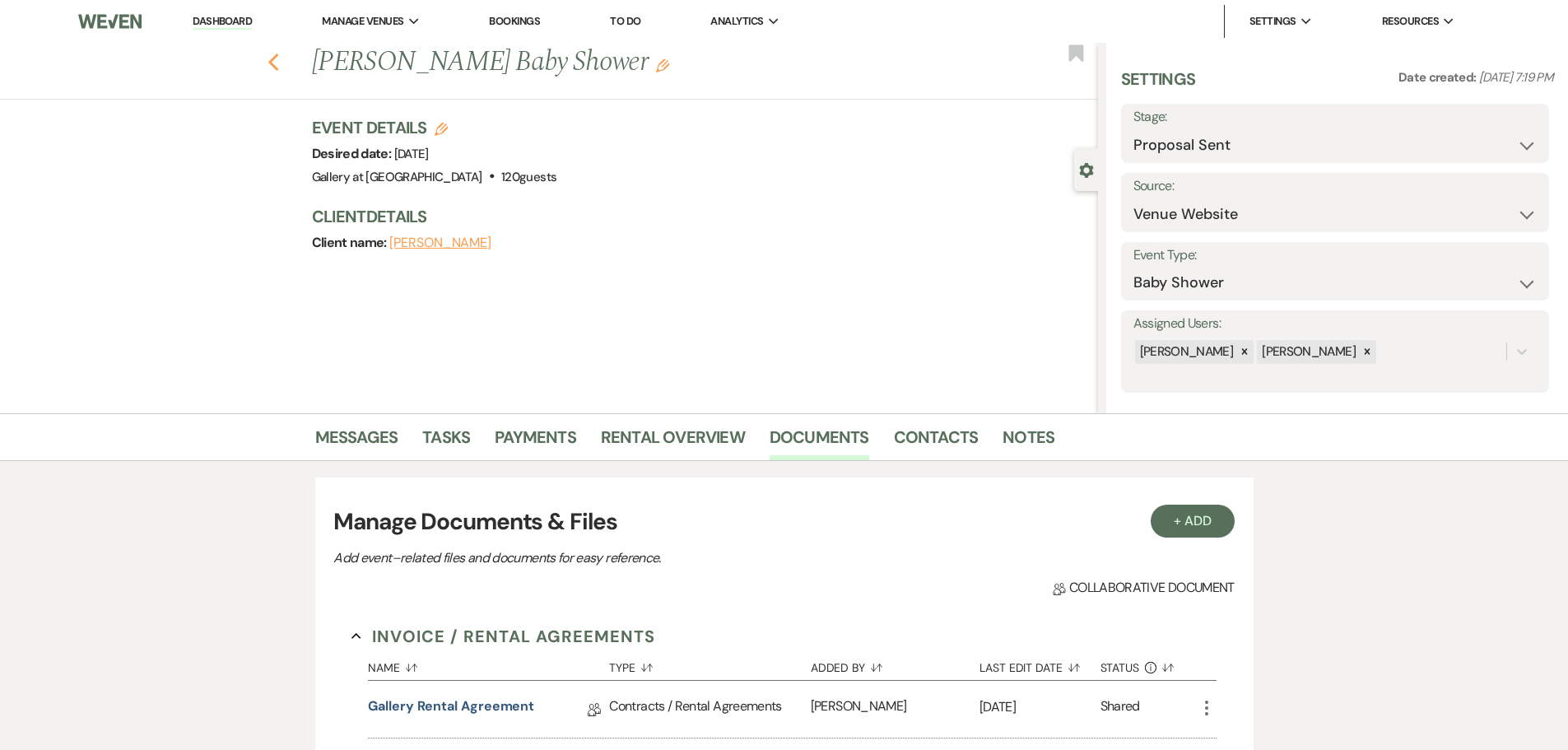
select select "5"
select select "8"
select select "5"
select select "8"
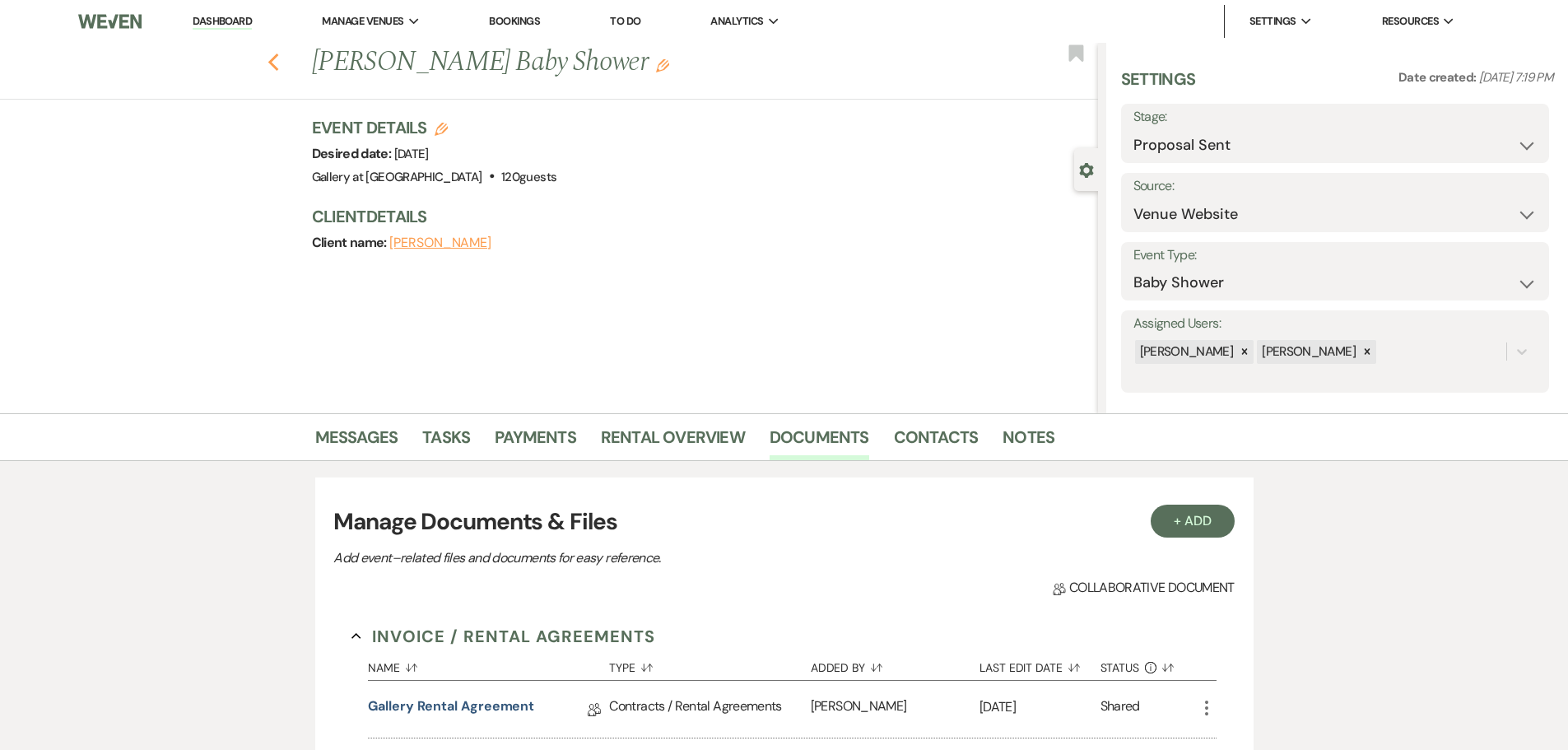
select select "5"
select select "2"
select select "8"
select select "5"
select select "2"
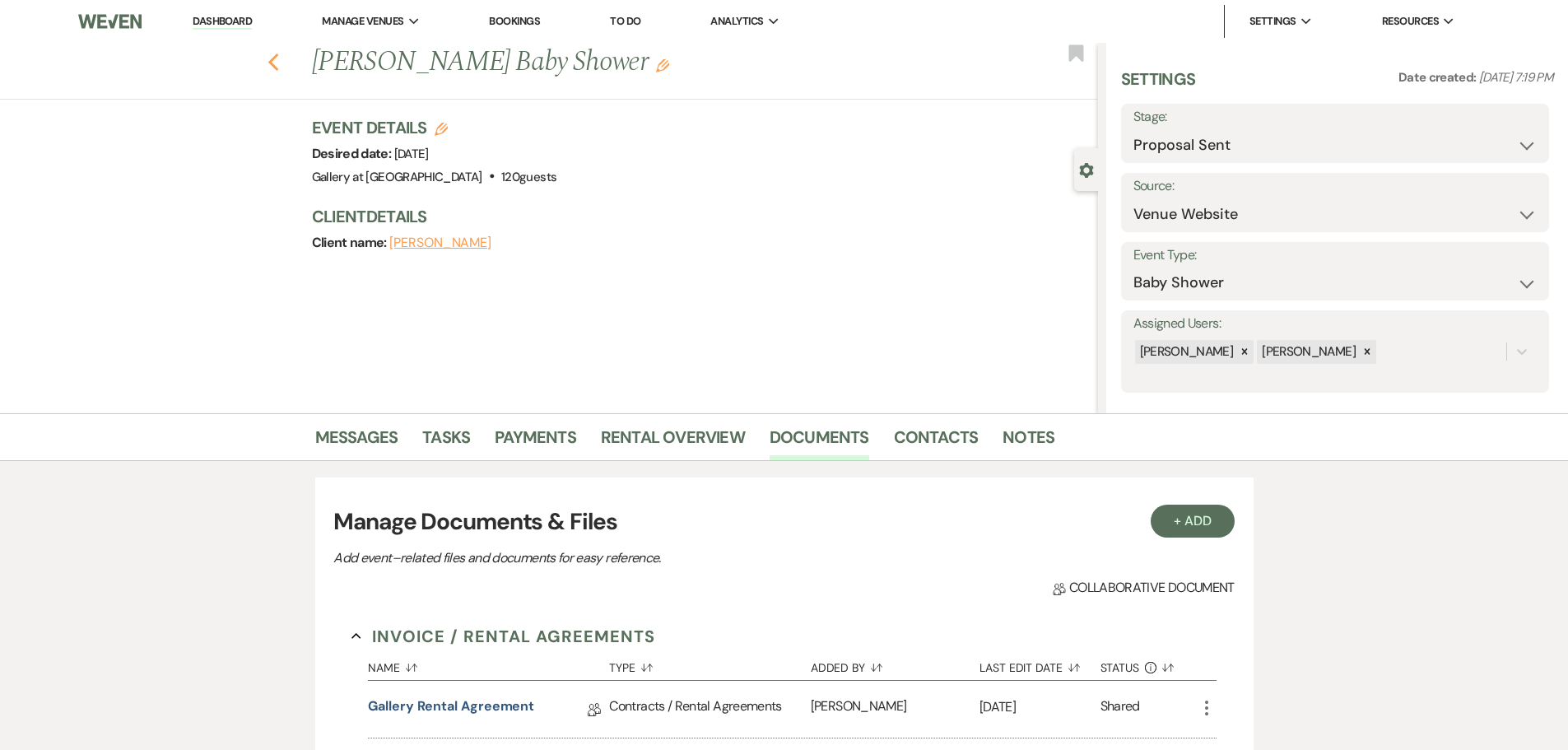
select select "2"
select select "8"
select select "5"
select select "8"
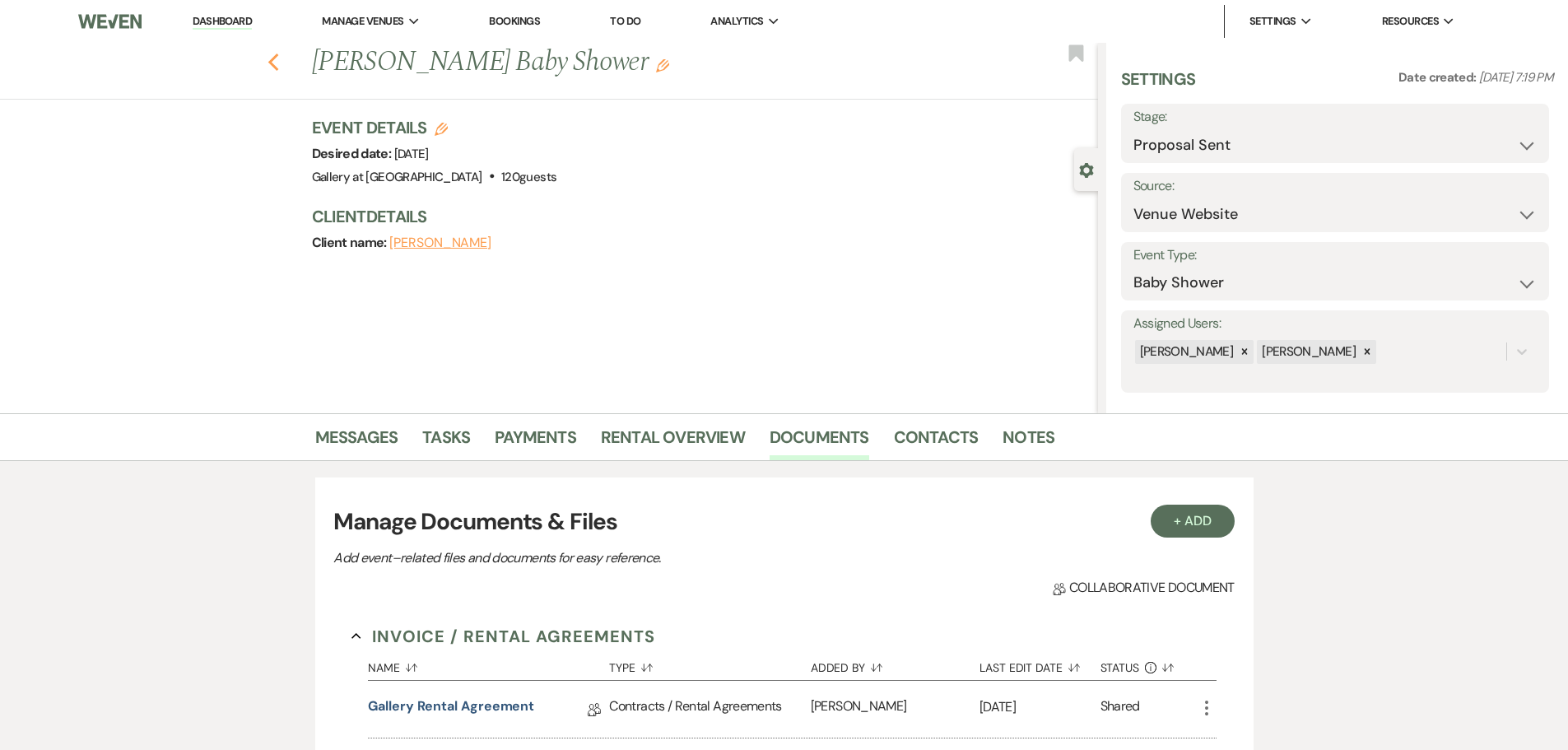
select select "5"
select select "8"
select select "5"
select select "4"
select select "8"
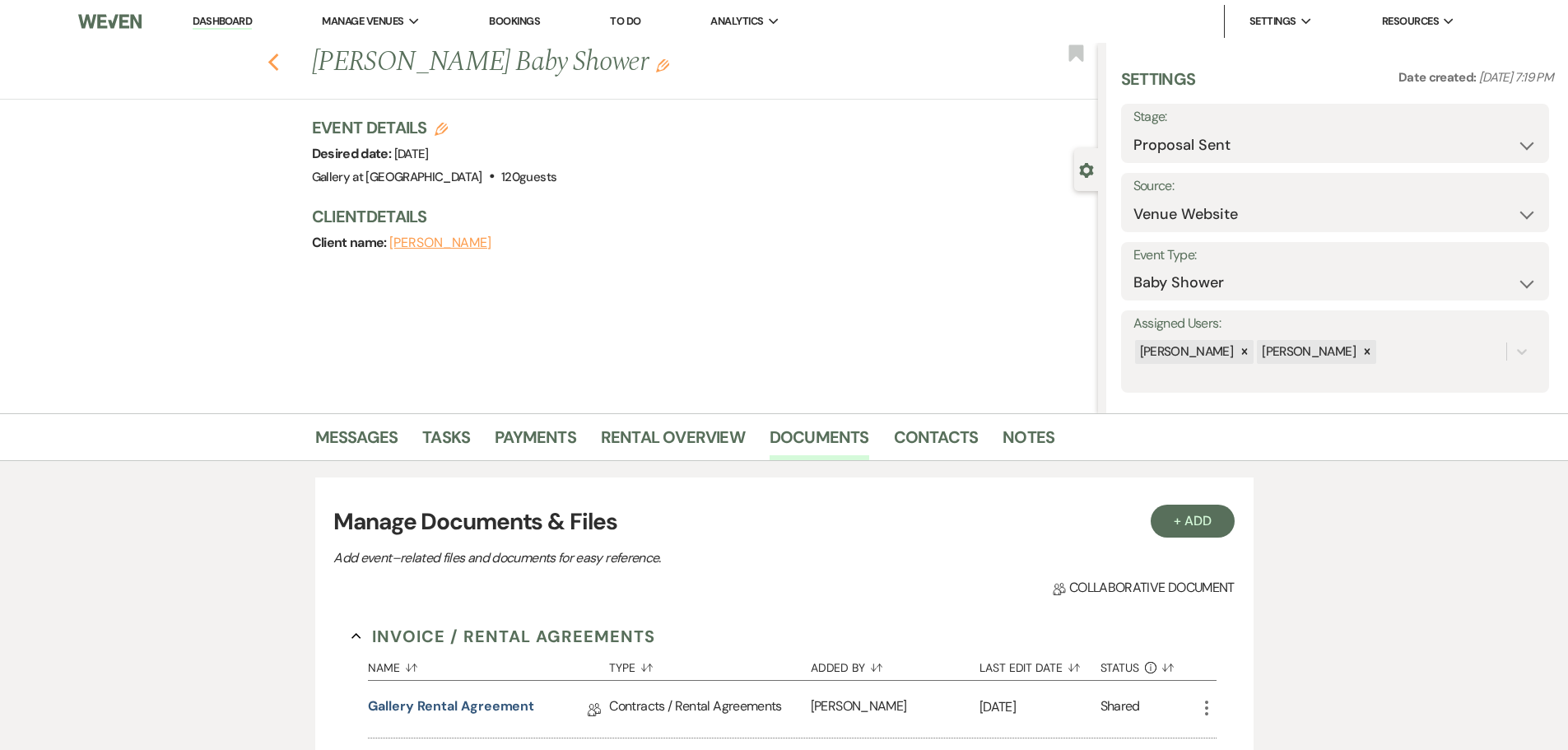
select select "5"
select select "2"
select select "4"
select select "8"
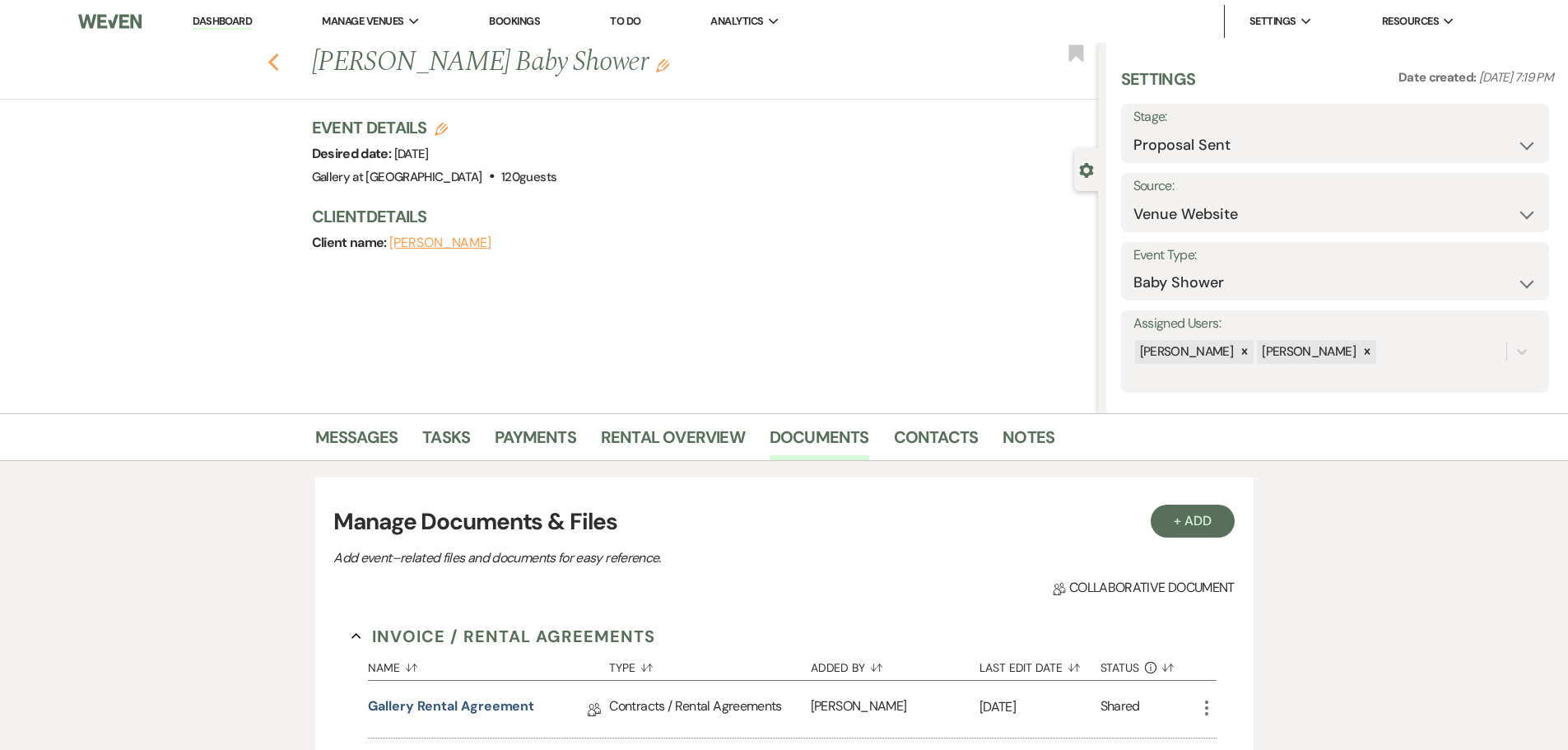
select select "8"
select select "4"
select select "8"
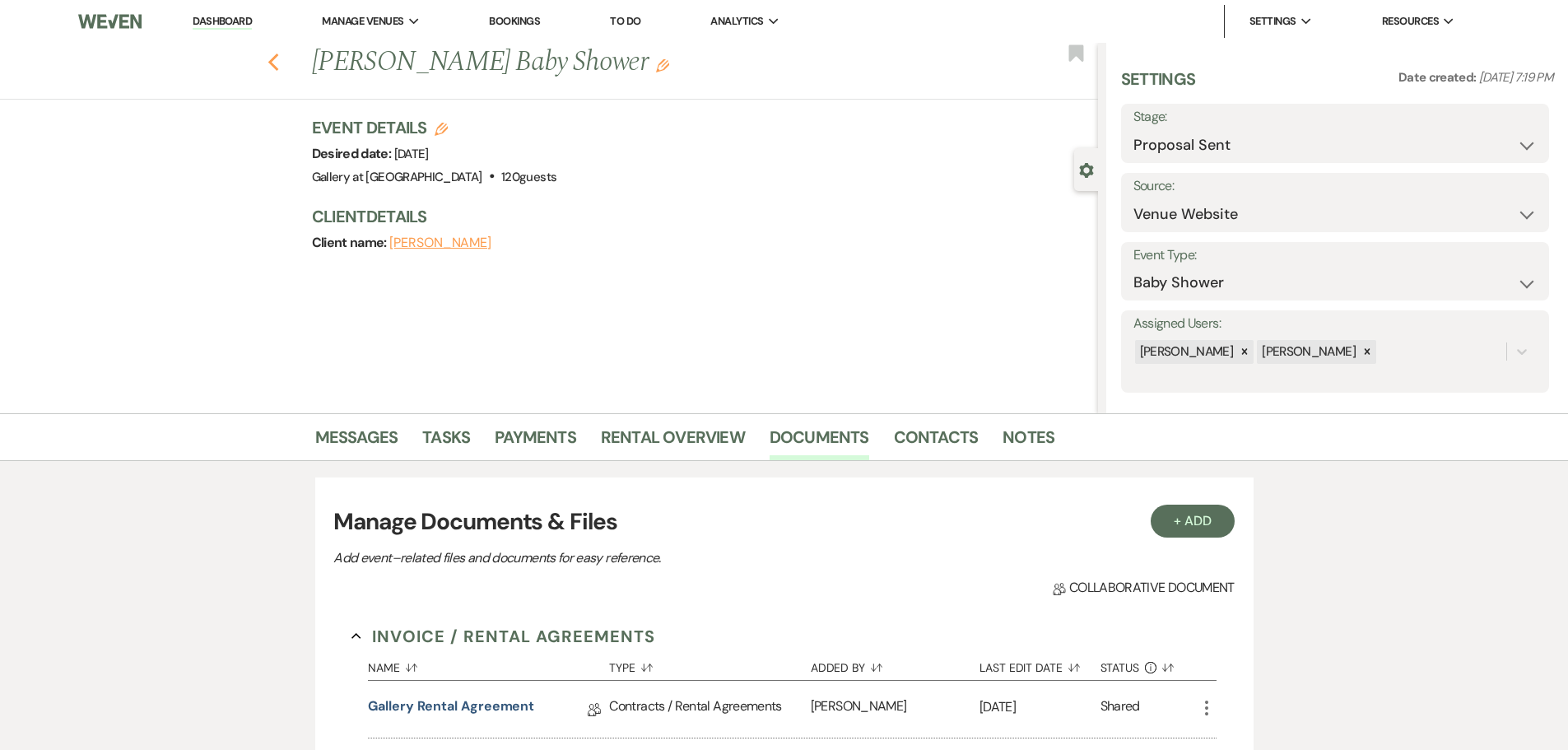
select select "5"
select select "8"
select select "5"
select select "8"
select select "5"
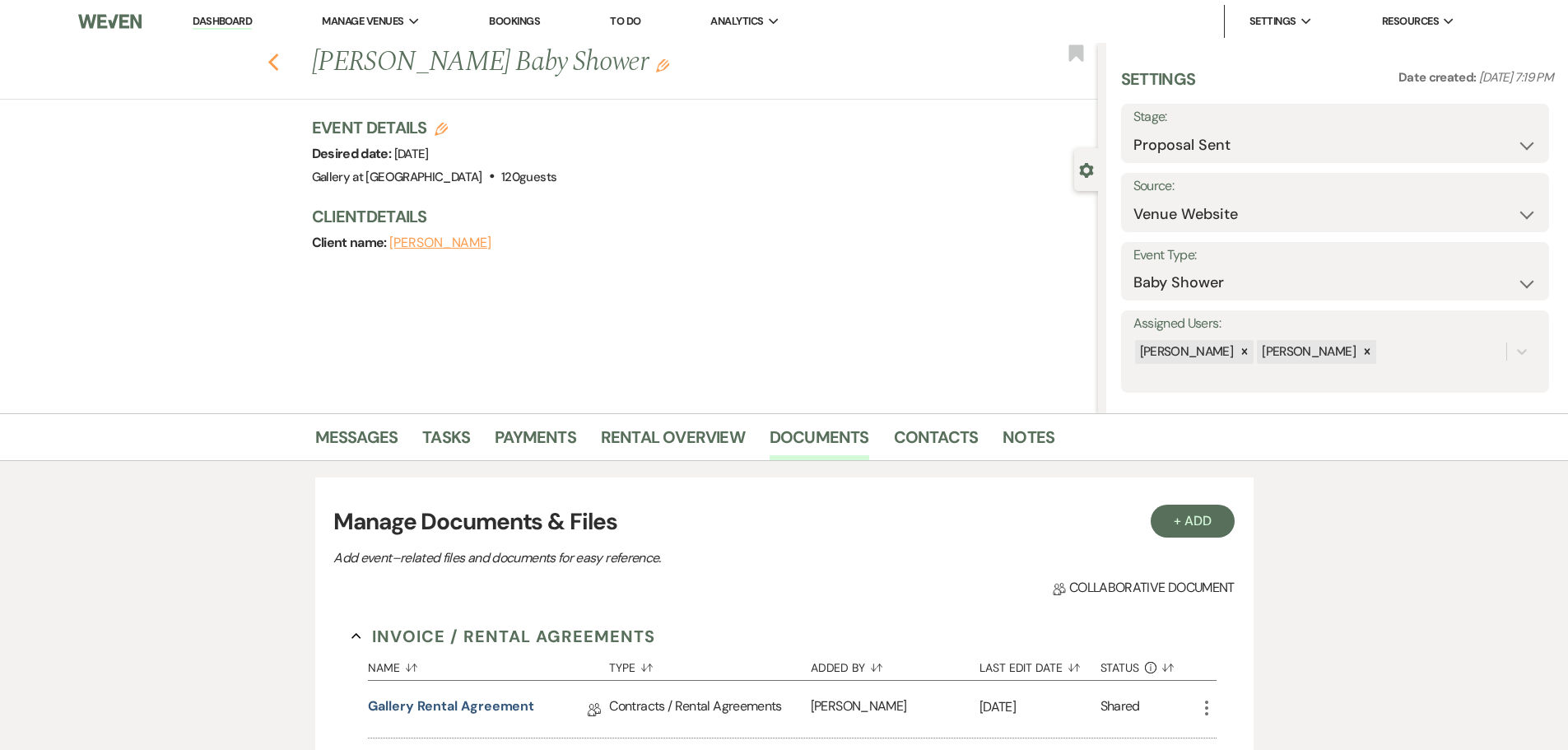
select select "8"
select select "5"
select select "8"
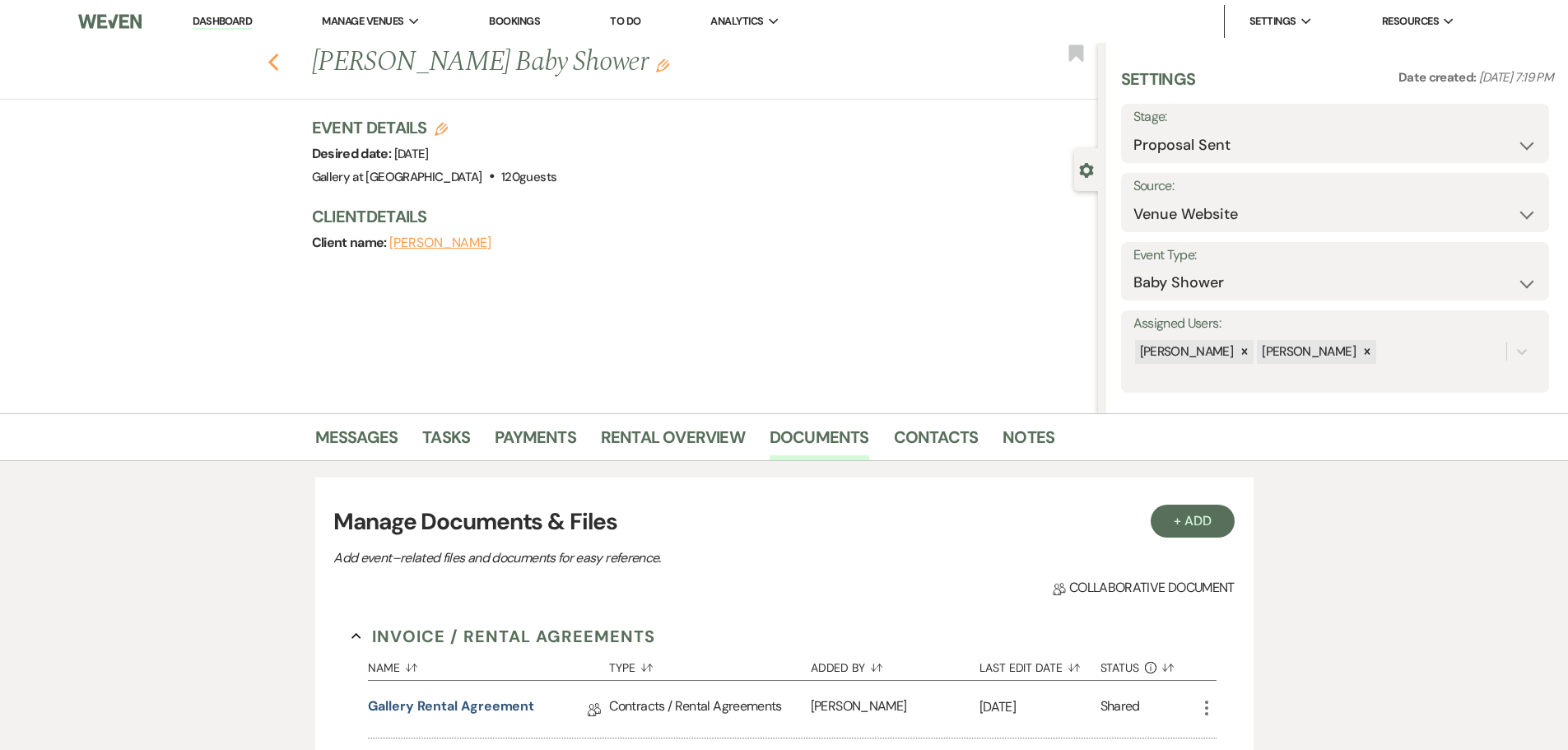
select select "8"
select select "5"
select select "8"
select select "5"
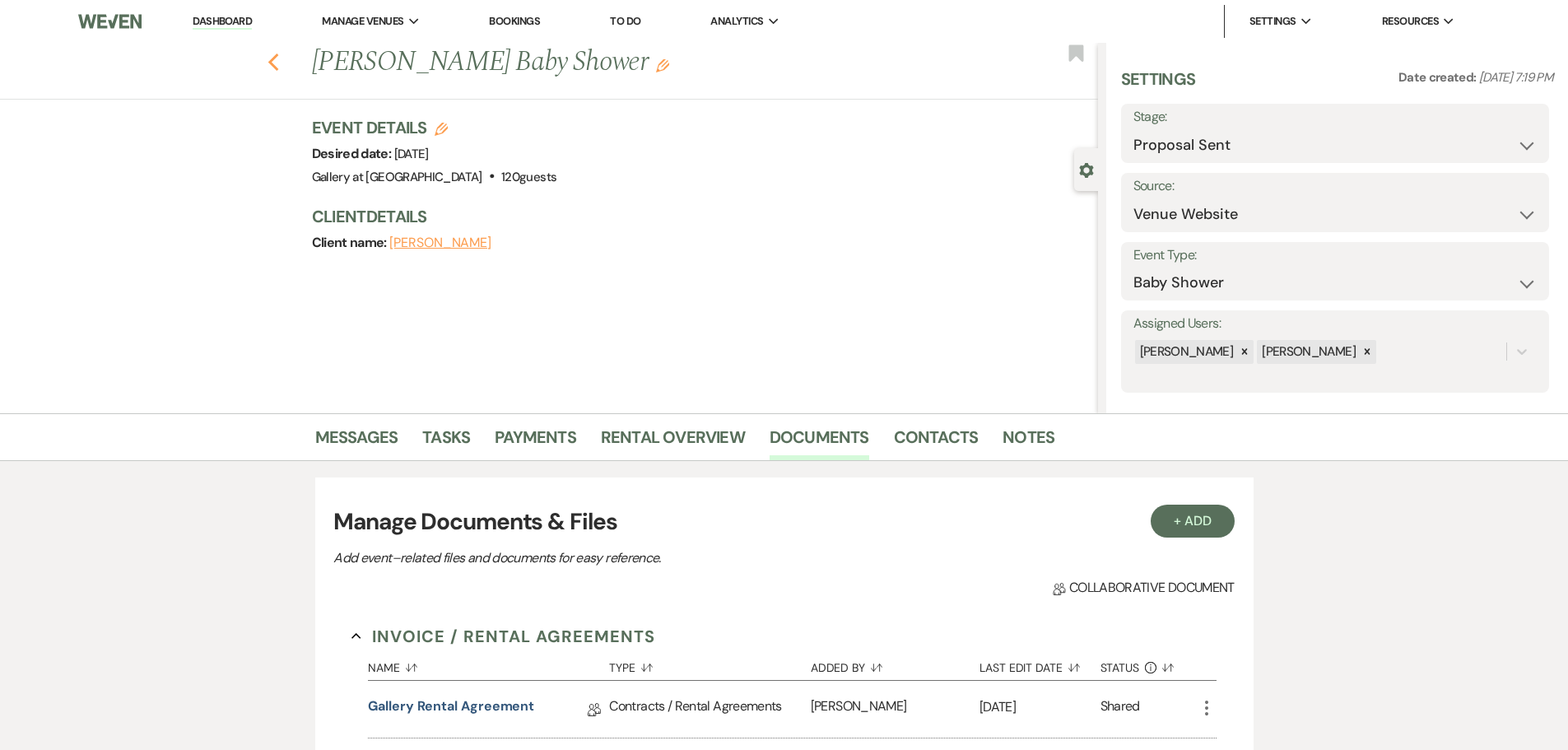
select select "8"
select select "5"
select select "8"
select select "10"
select select "8"
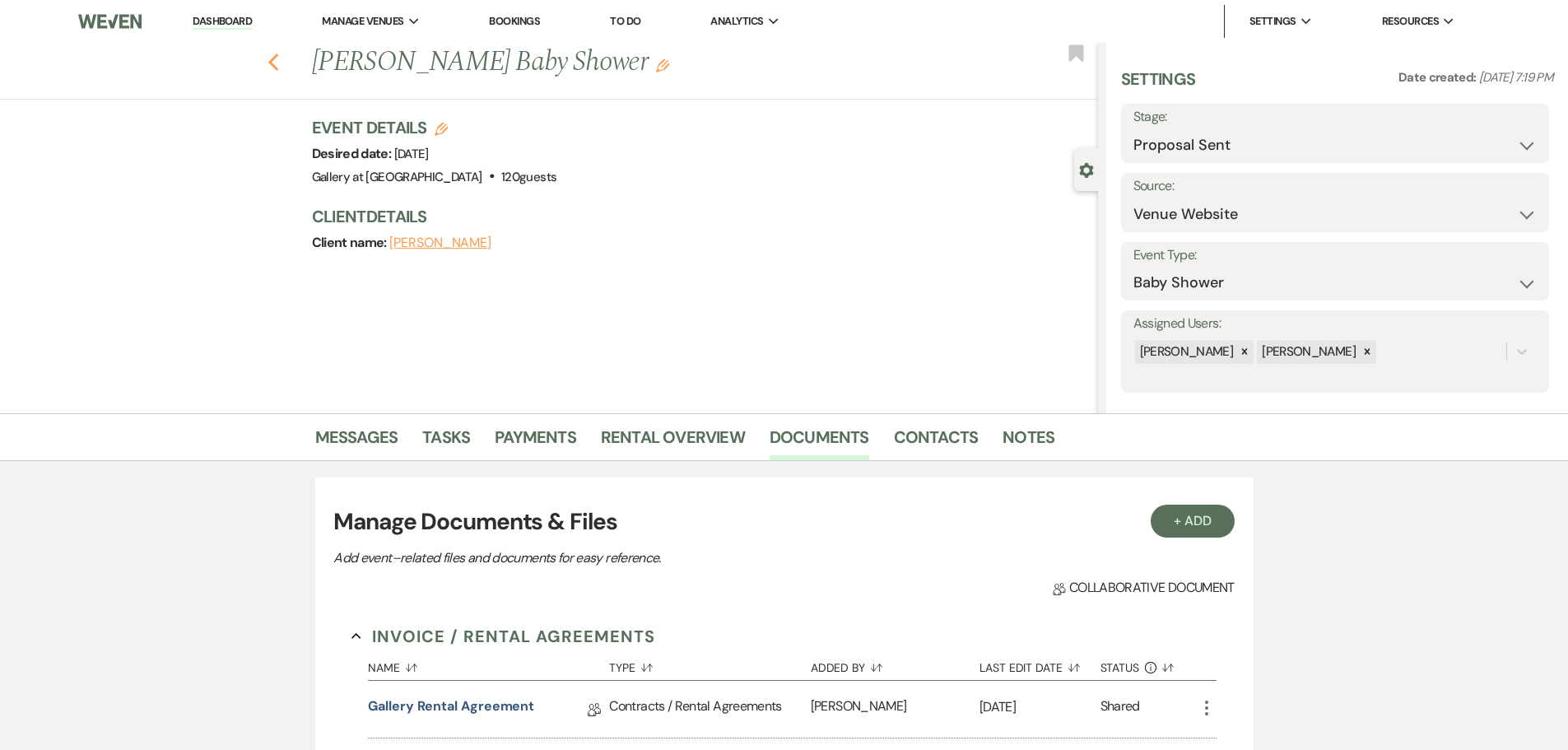
select select "8"
select select "5"
select select "8"
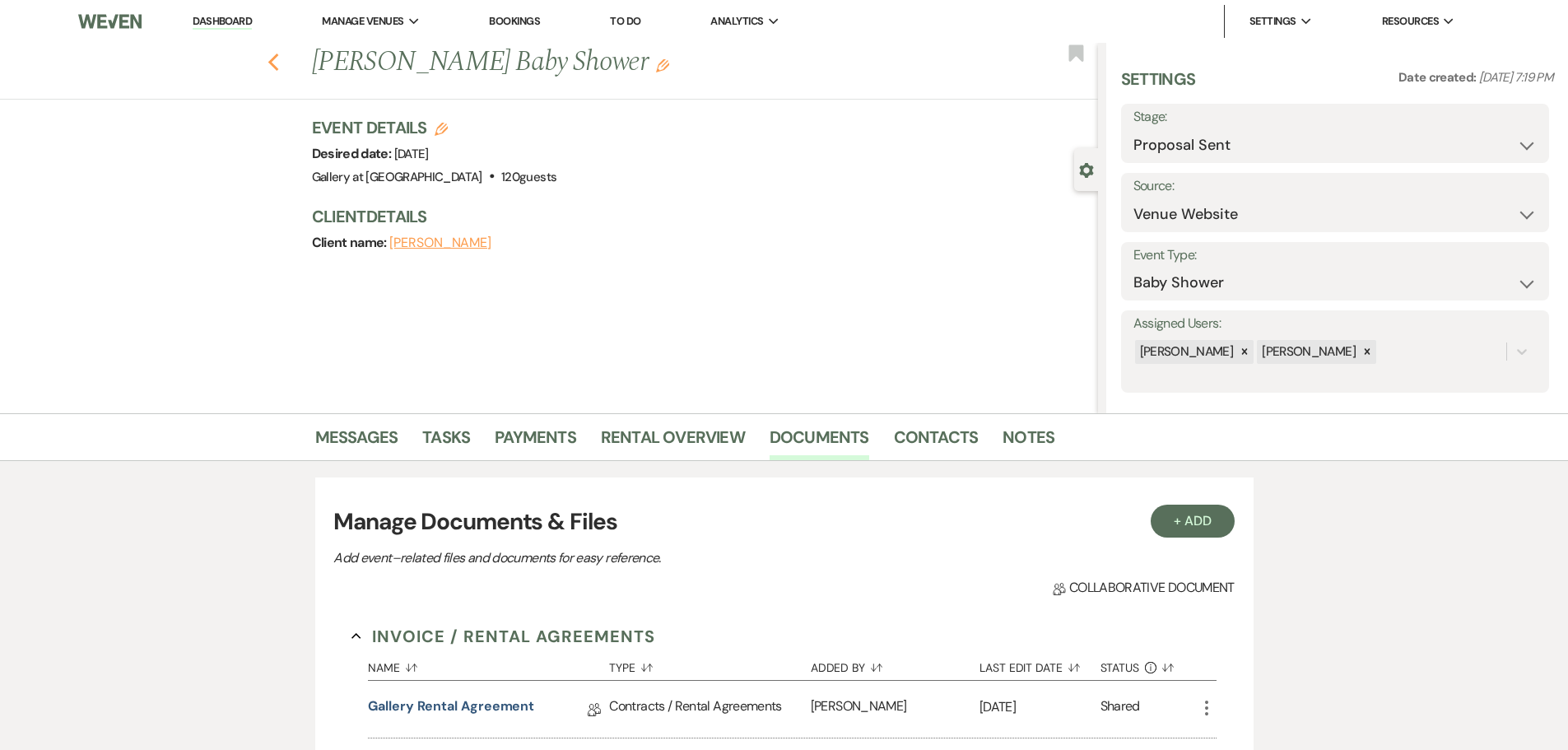
select select "8"
select select "5"
select select "8"
select select "5"
select select "8"
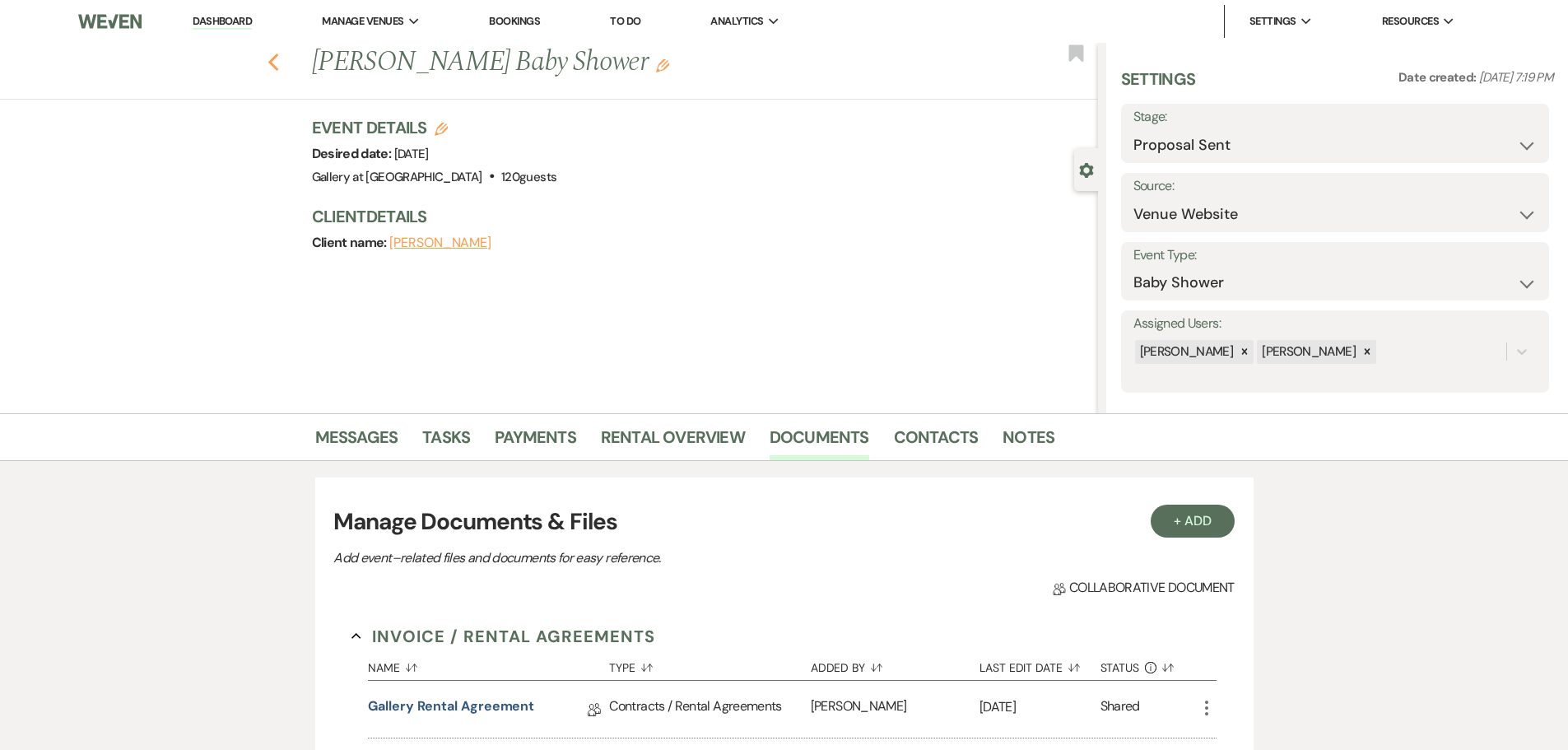
select select "5"
select select "8"
select select "5"
select select "8"
select select "6"
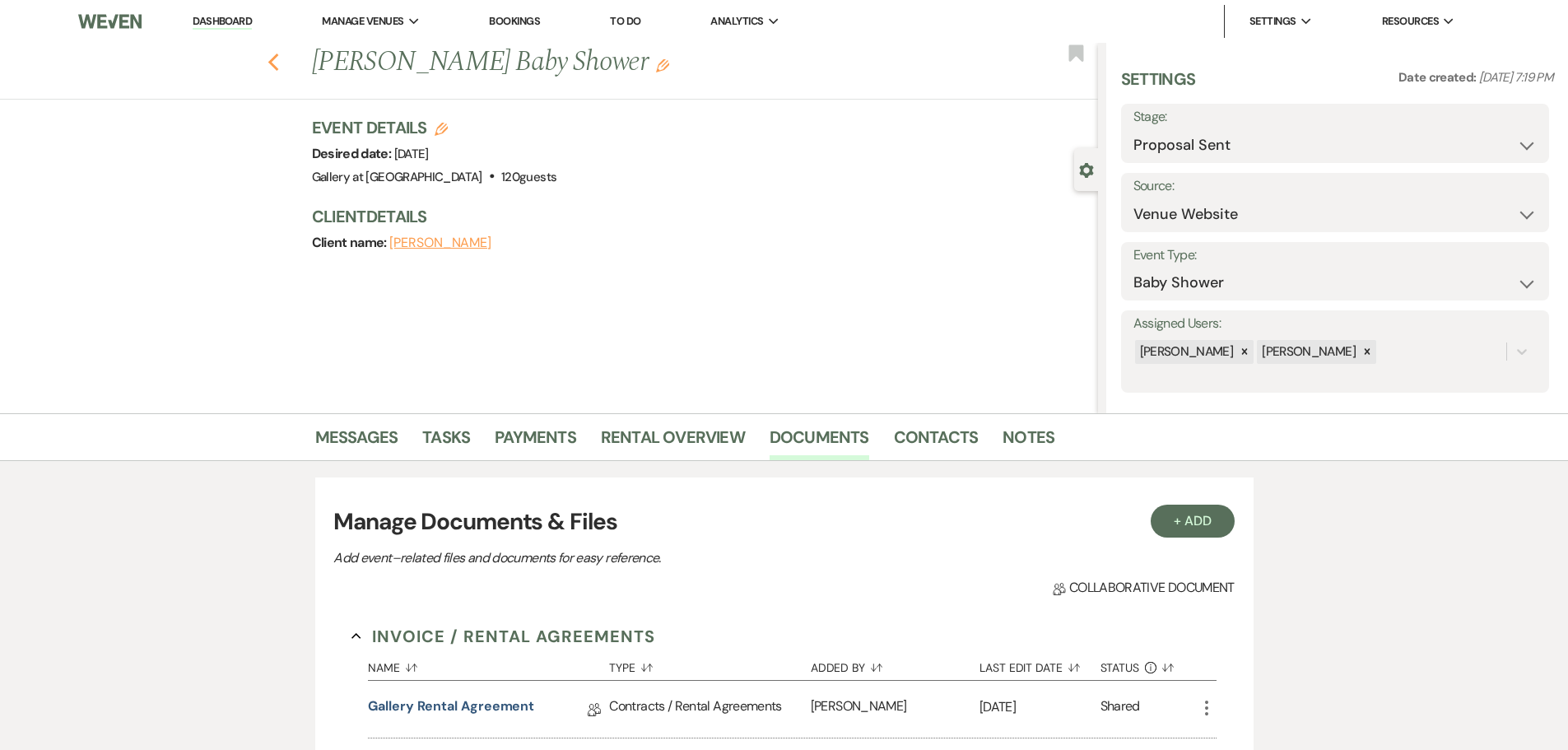
select select "8"
select select "5"
select select "8"
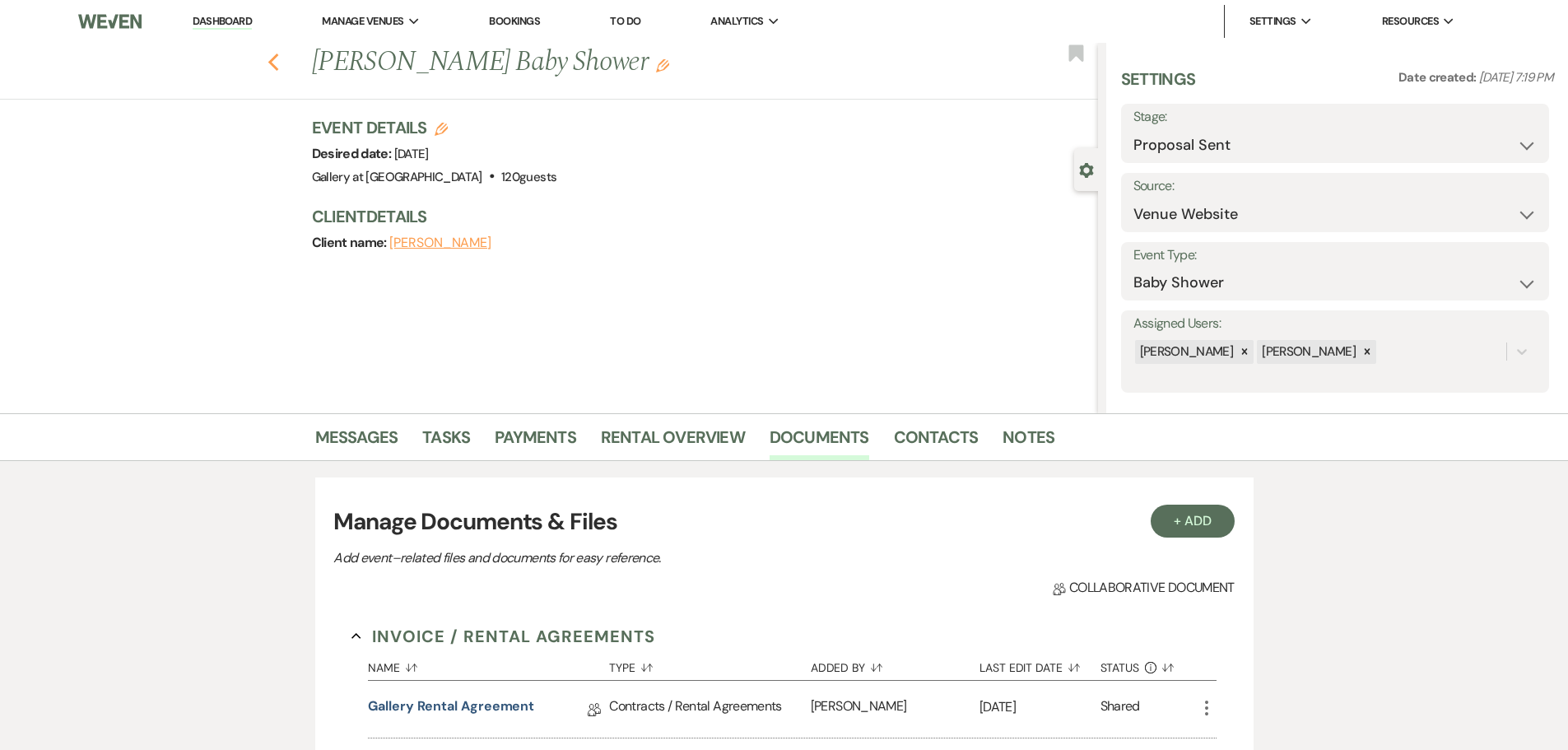
select select "5"
select select "8"
select select "11"
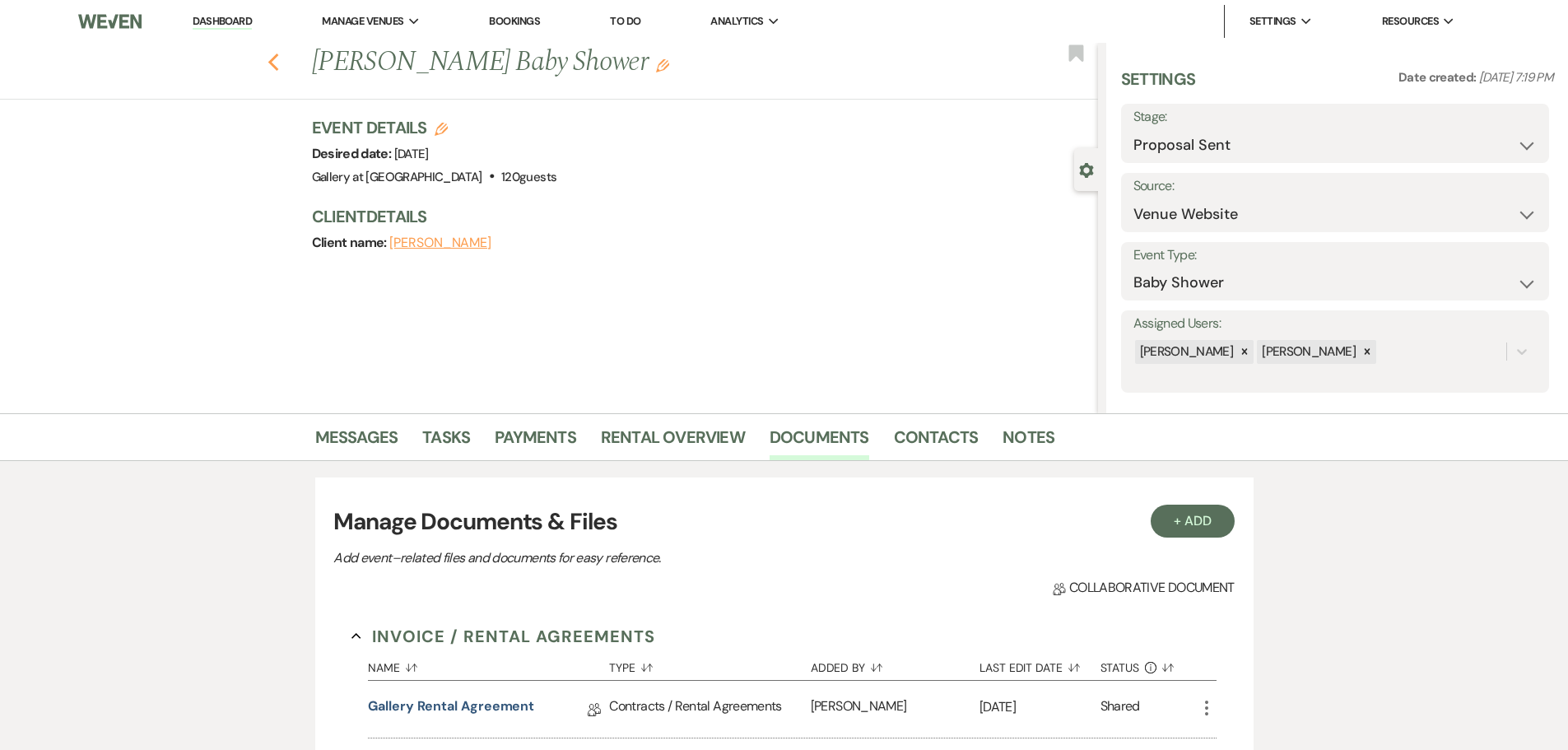
select select "8"
select select "5"
select select "8"
select select "5"
select select "8"
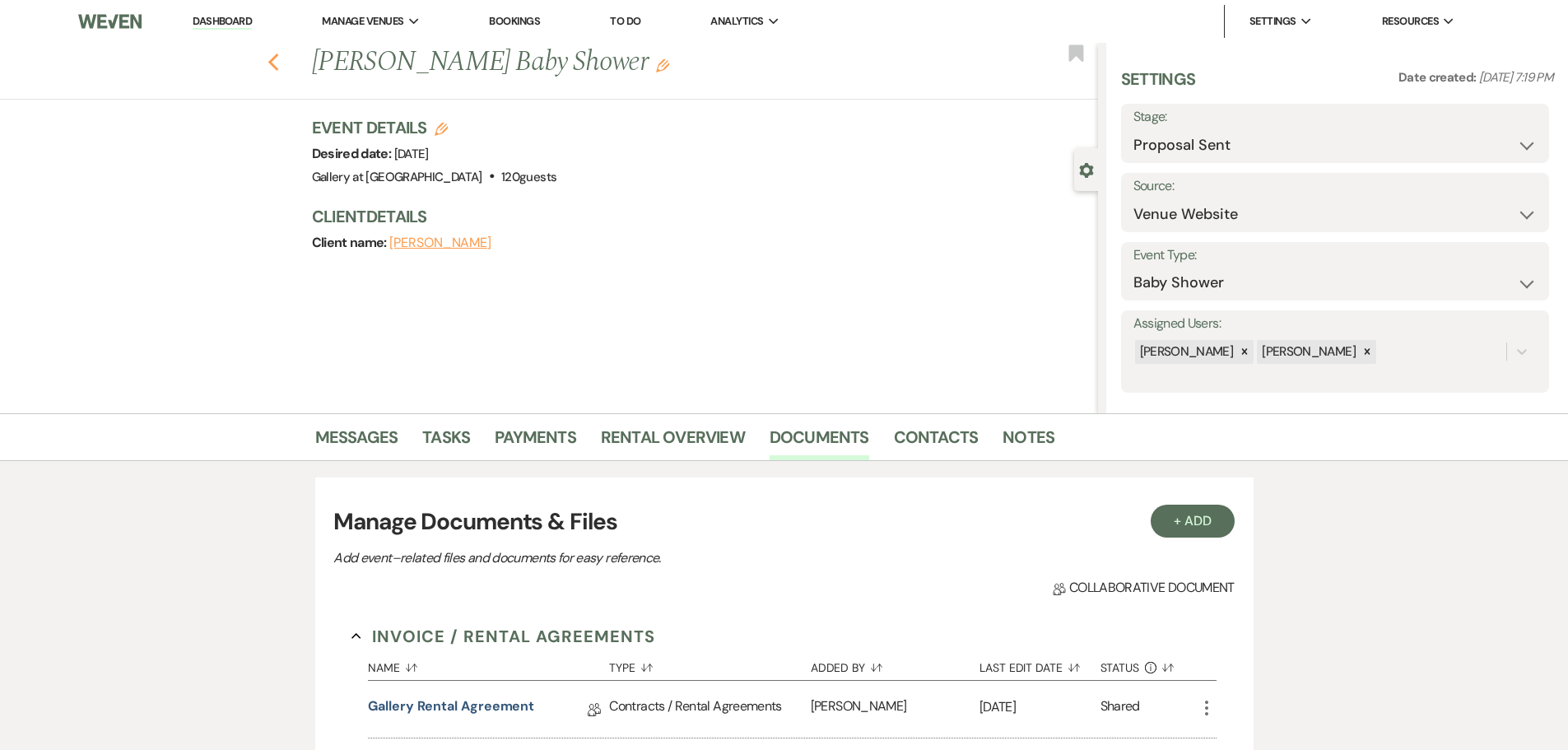
select select "5"
select select "8"
select select "5"
select select "8"
select select "5"
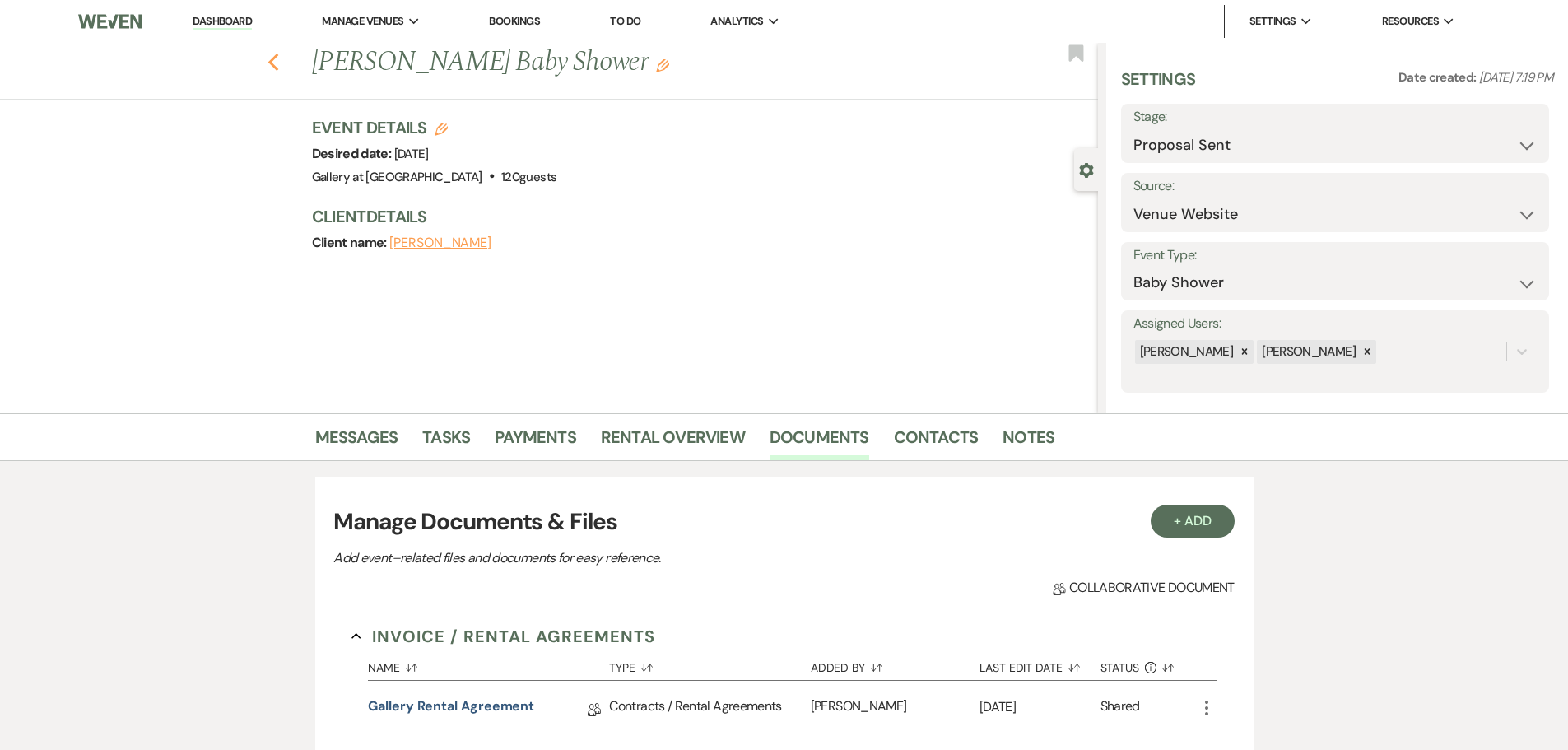
select select "8"
select select "5"
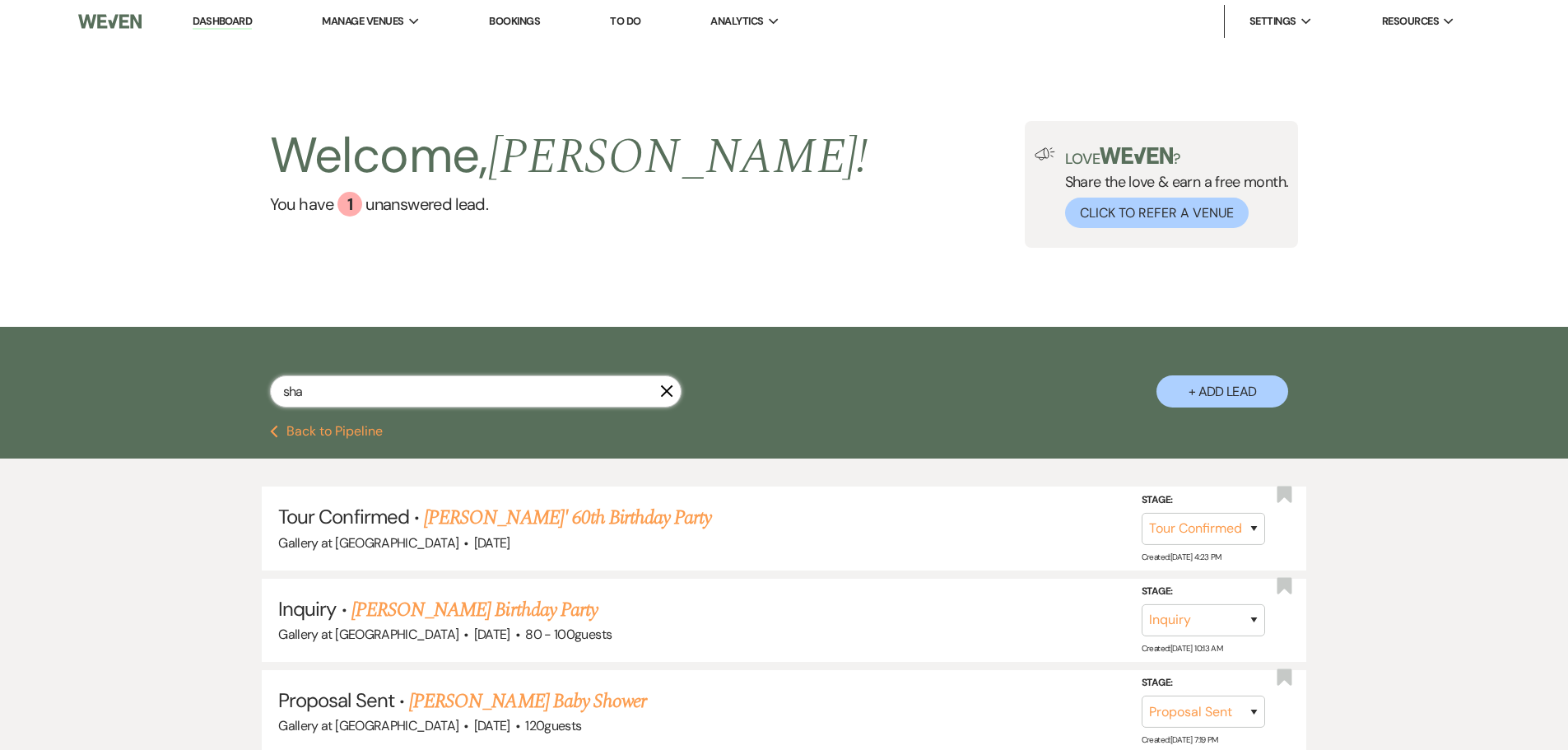
drag, startPoint x: 344, startPoint y: 396, endPoint x: 228, endPoint y: 393, distance: 116.0
click at [228, 393] on div "sha X + Add Lead" at bounding box center [784, 378] width 1186 height 87
type input "nico"
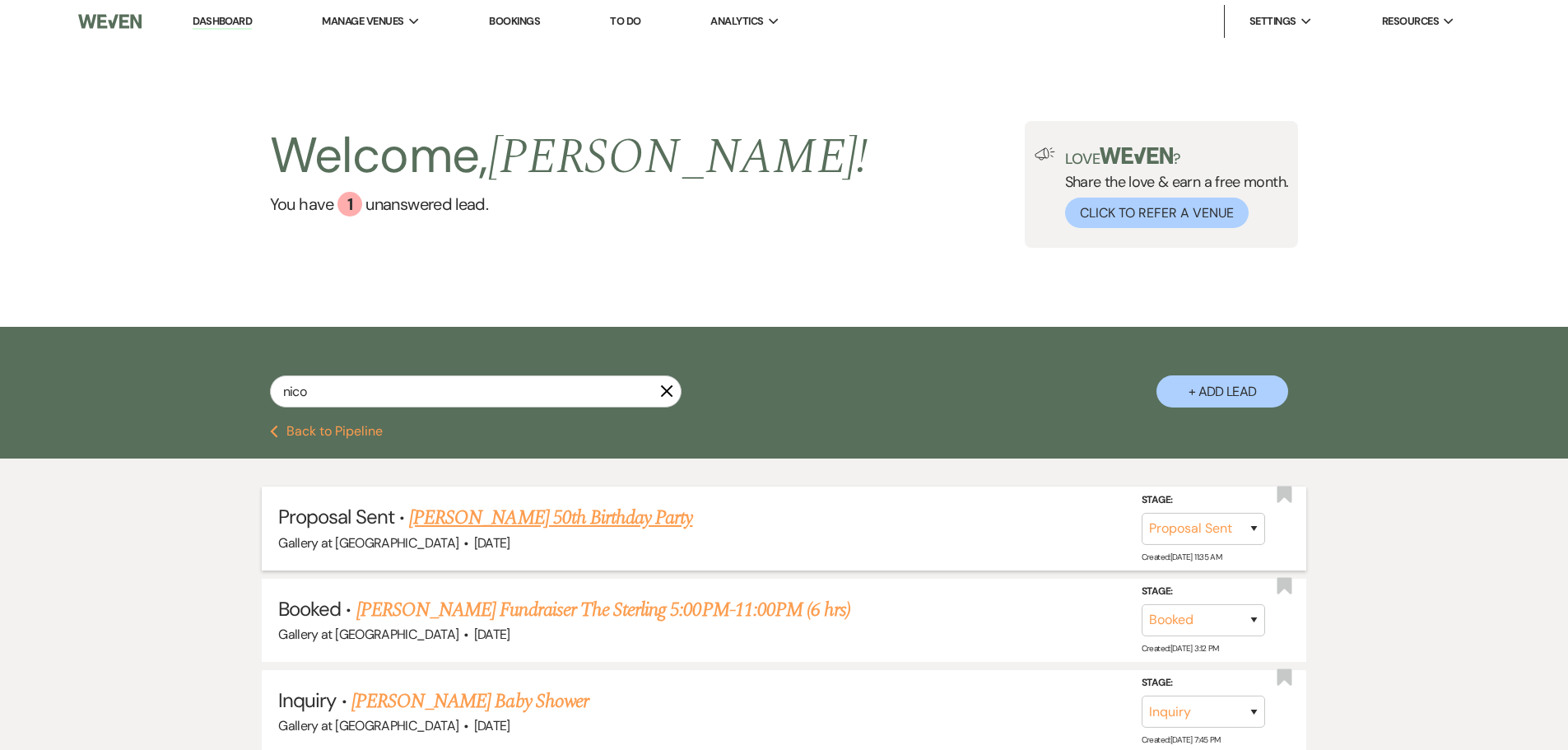
click at [574, 521] on link "[PERSON_NAME] 50th Birthday Party" at bounding box center [550, 518] width 283 height 30
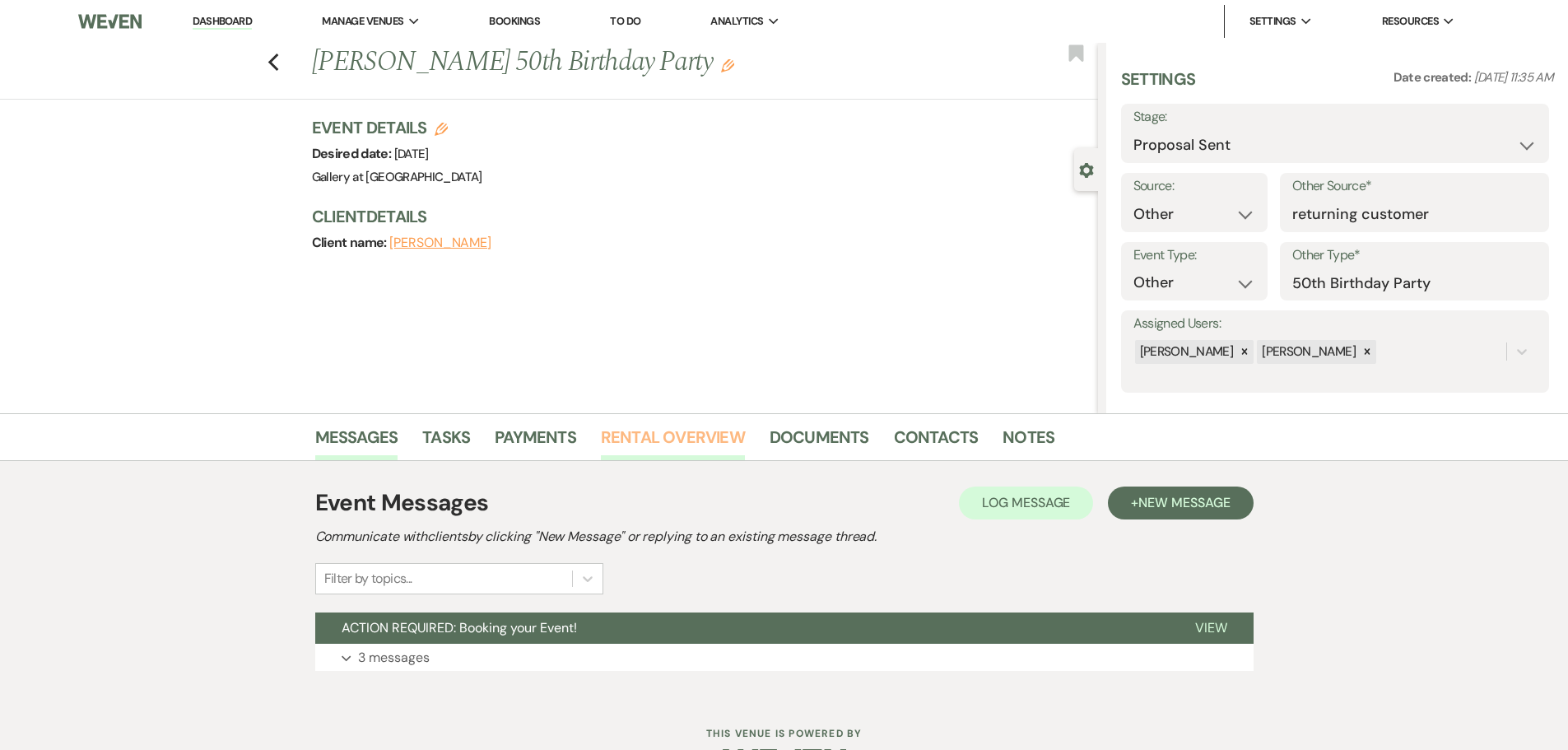
click at [687, 444] on link "Rental Overview" at bounding box center [673, 442] width 144 height 36
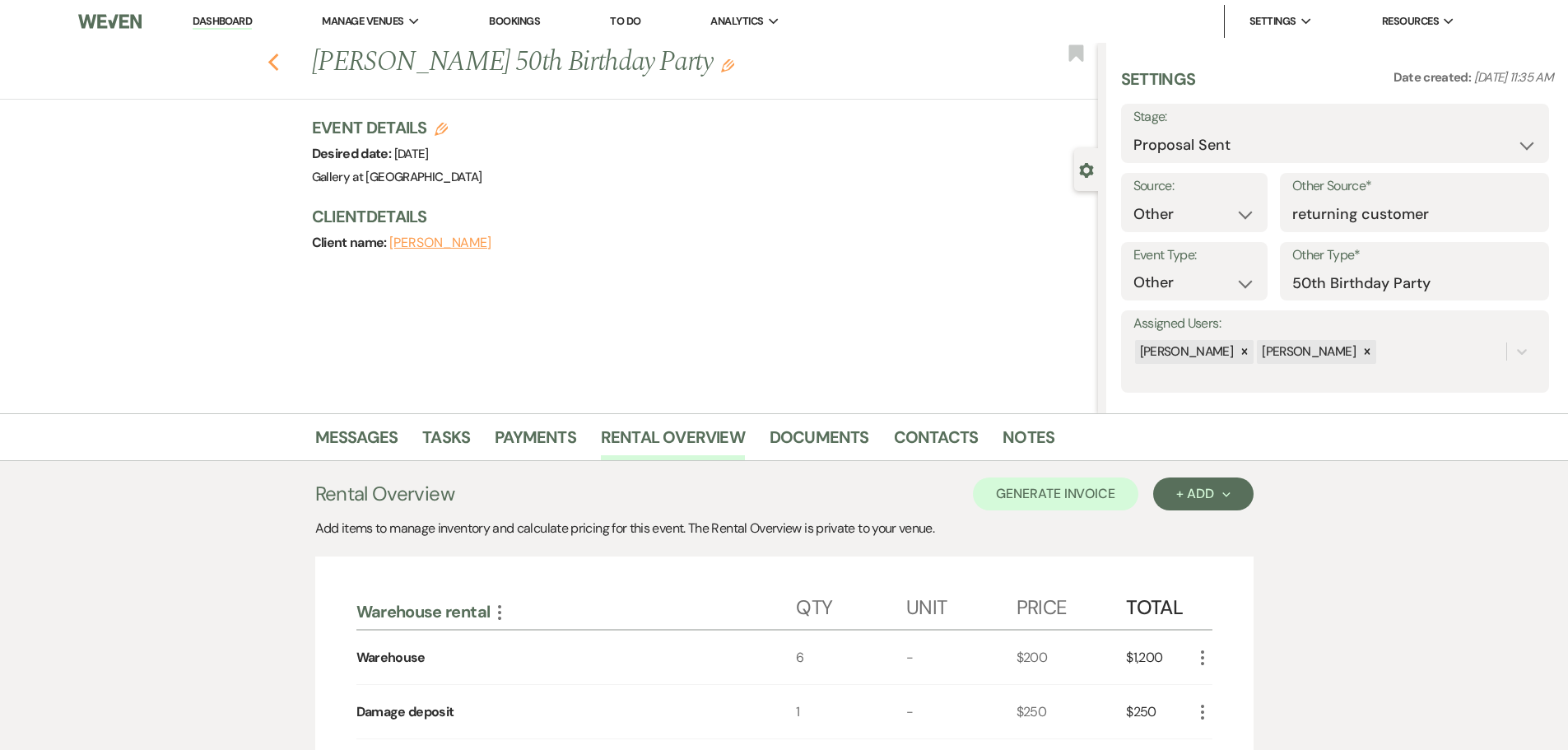
click at [279, 61] on icon "Previous" at bounding box center [273, 62] width 12 height 20
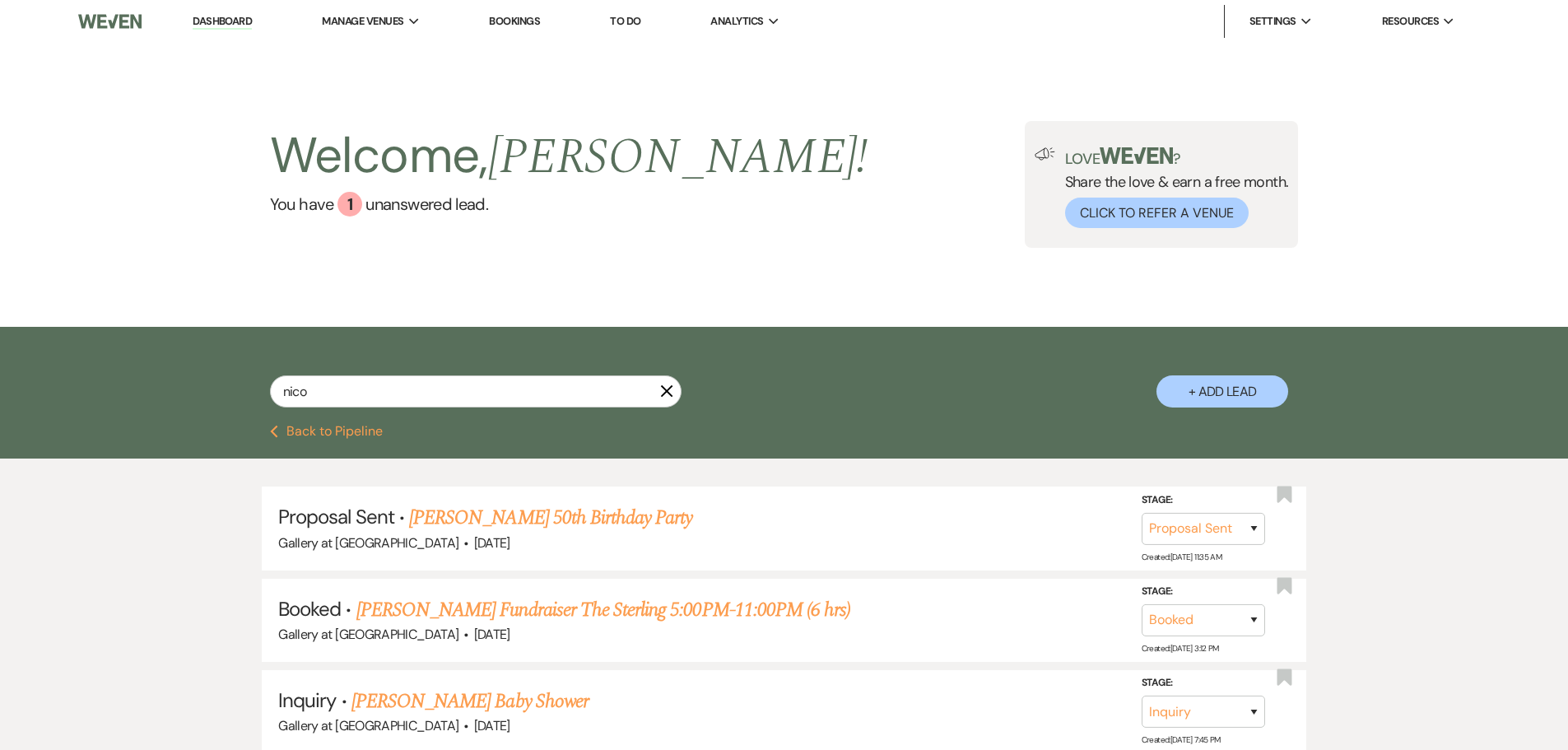
click at [660, 396] on icon "X" at bounding box center [666, 390] width 13 height 13
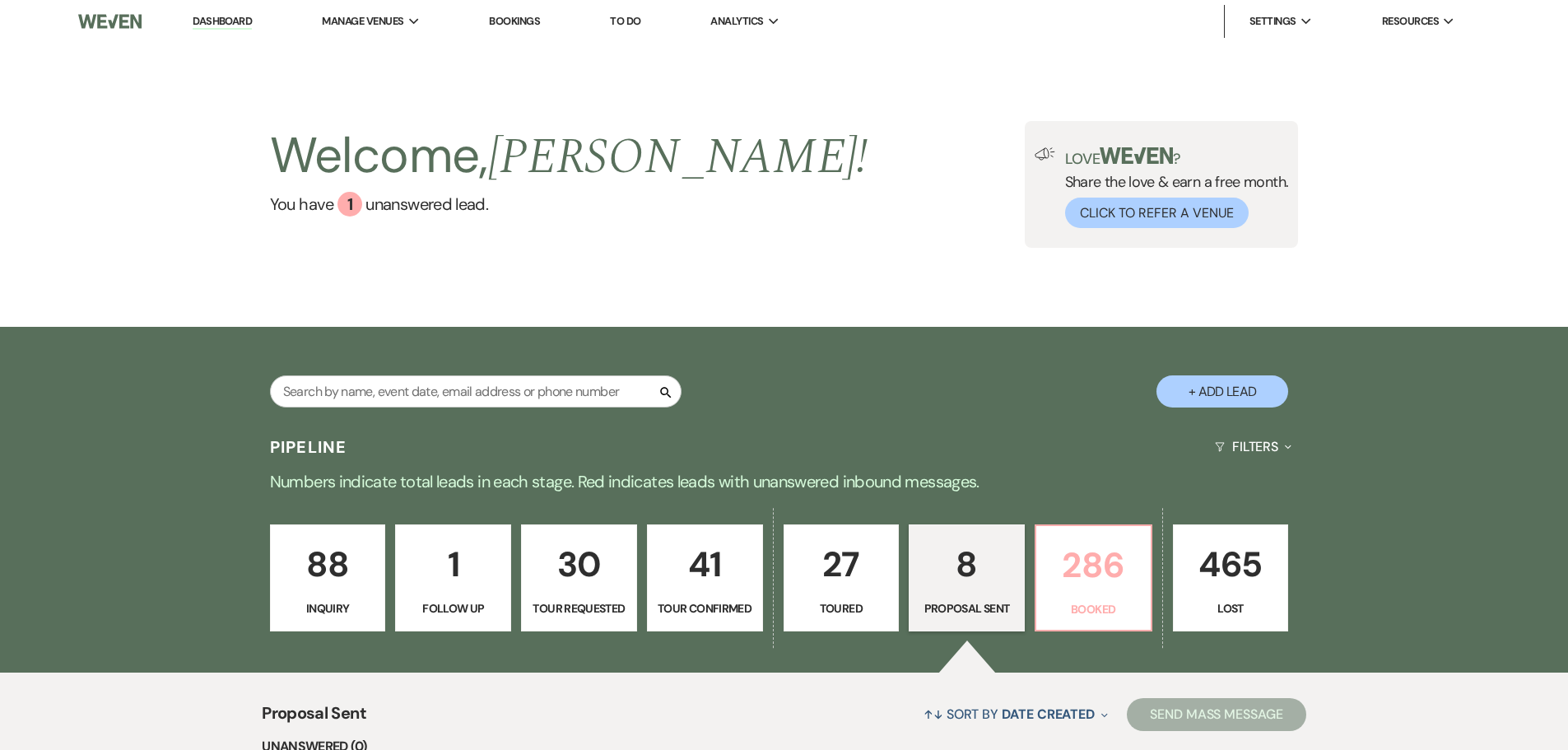
click at [1054, 569] on p "286" at bounding box center [1093, 565] width 94 height 55
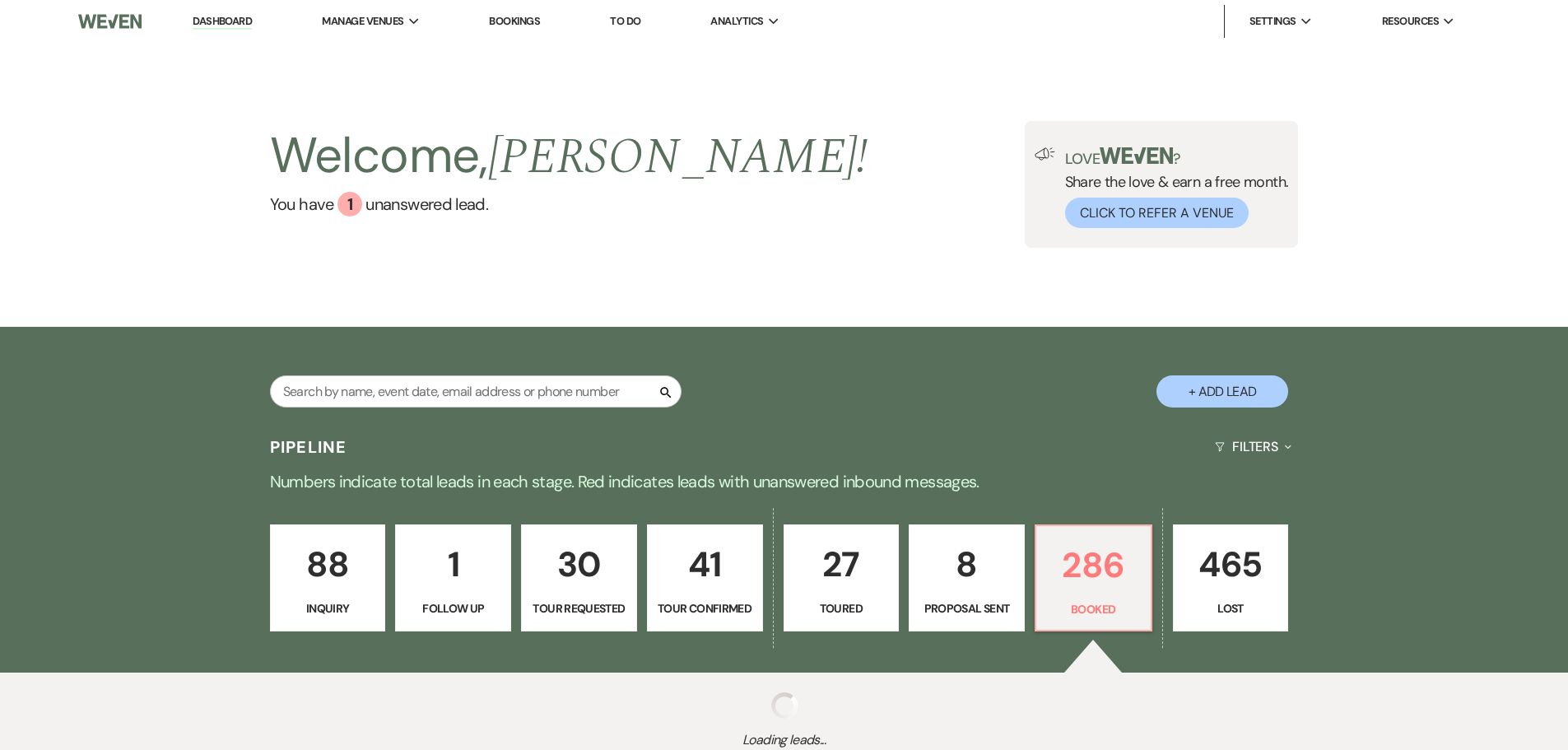
scroll to position [126, 0]
